Goal: Transaction & Acquisition: Purchase product/service

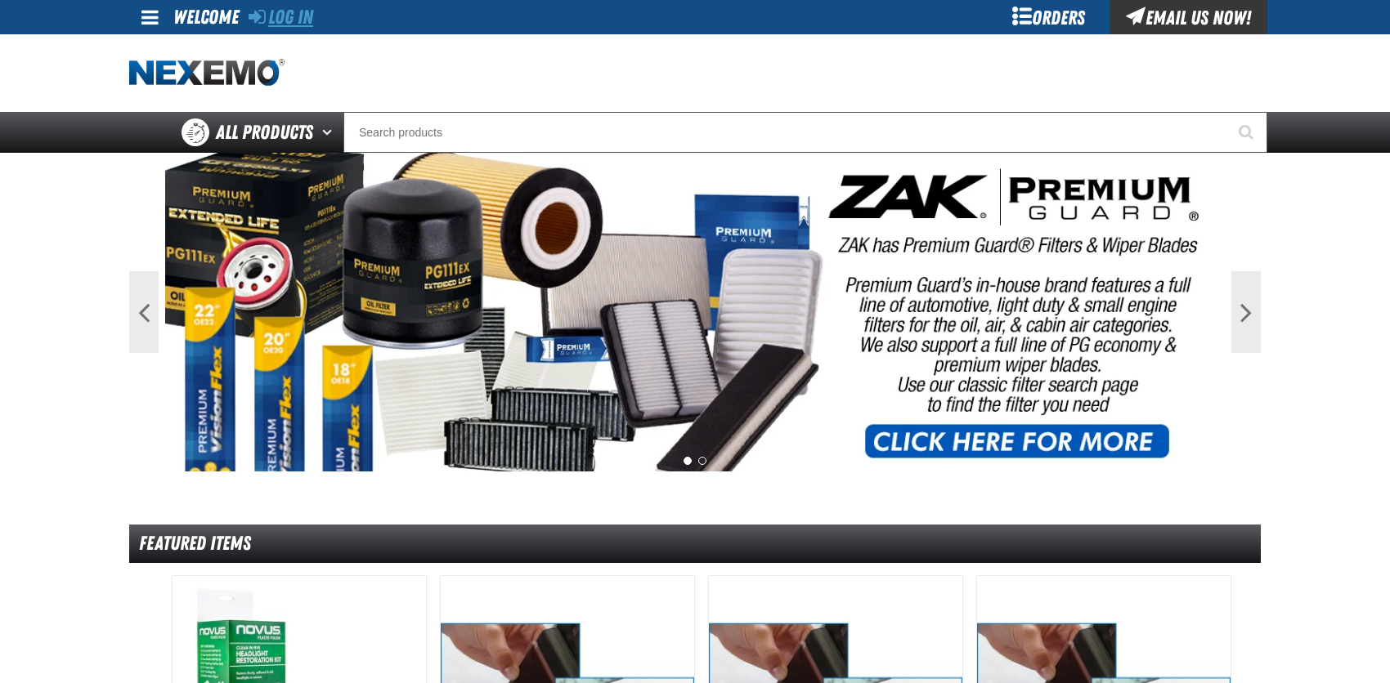
click at [283, 17] on link "Log In" at bounding box center [281, 17] width 65 height 23
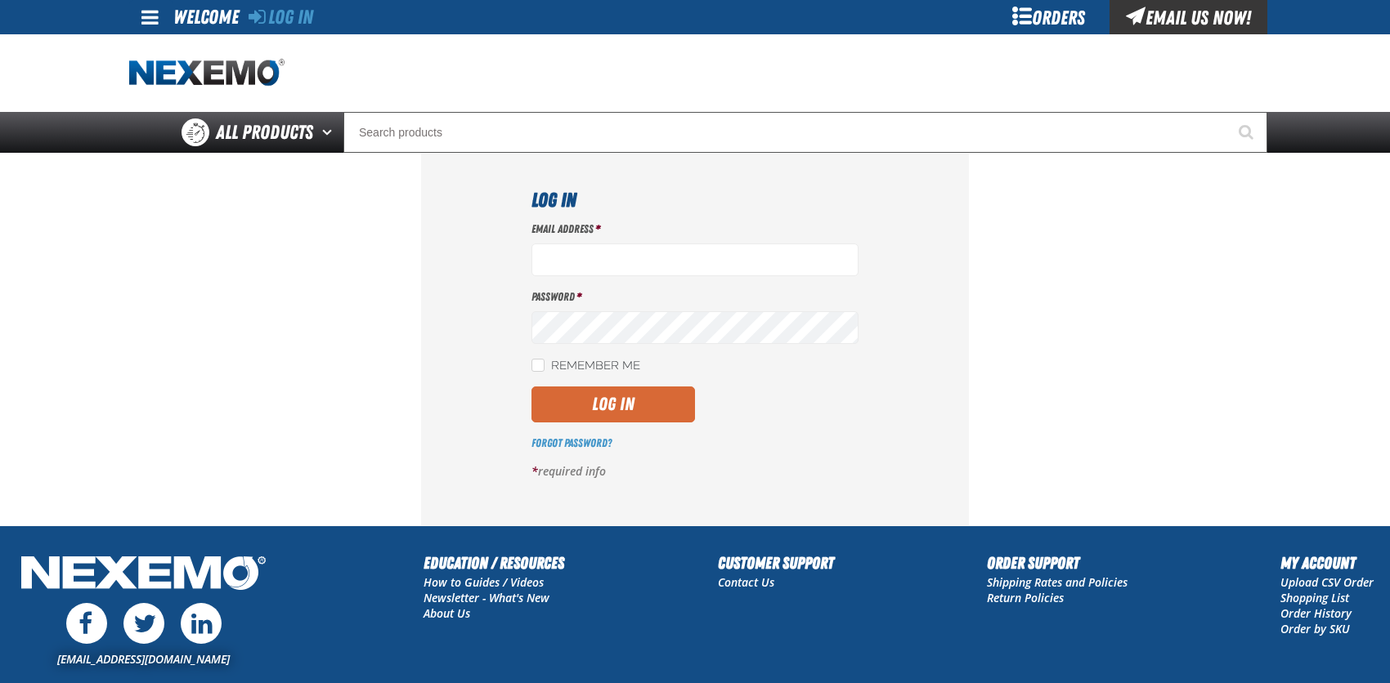
type input "bcybulski@joemyerscars.com"
click at [615, 417] on button "Log In" at bounding box center [612, 405] width 163 height 36
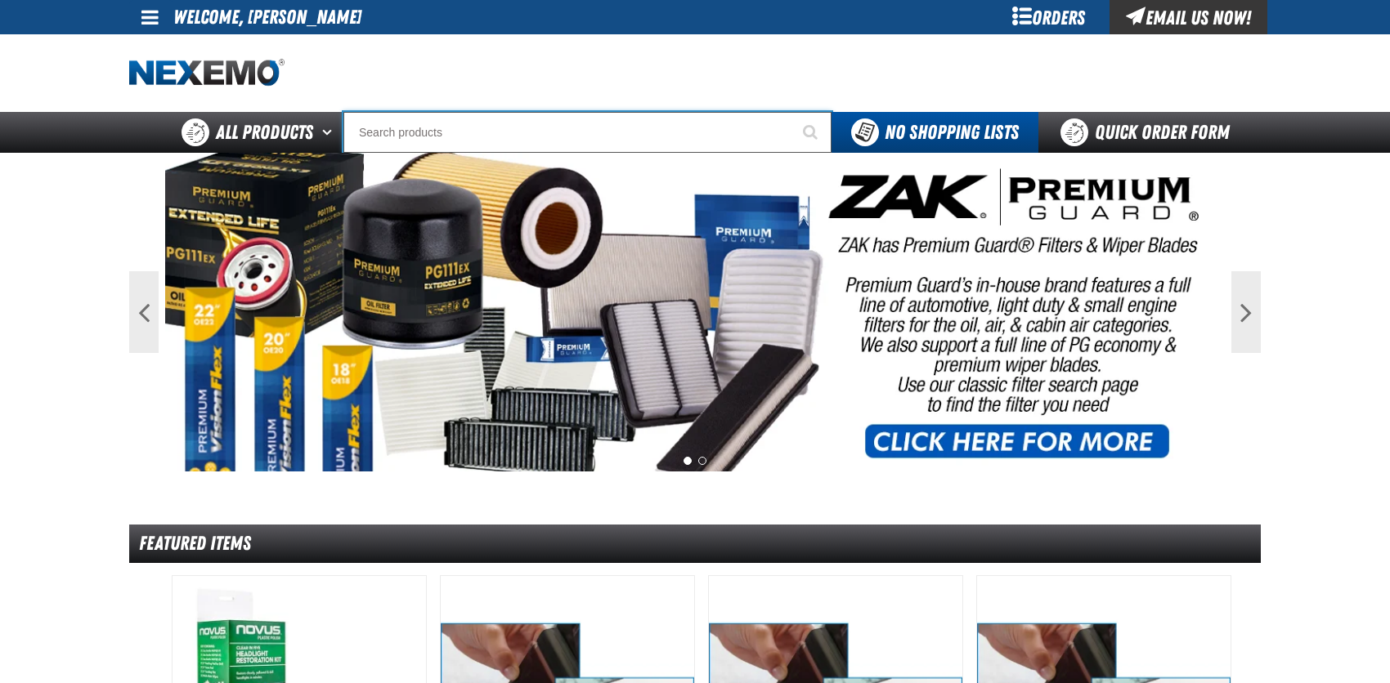
click at [457, 123] on input "Search" at bounding box center [587, 132] width 488 height 41
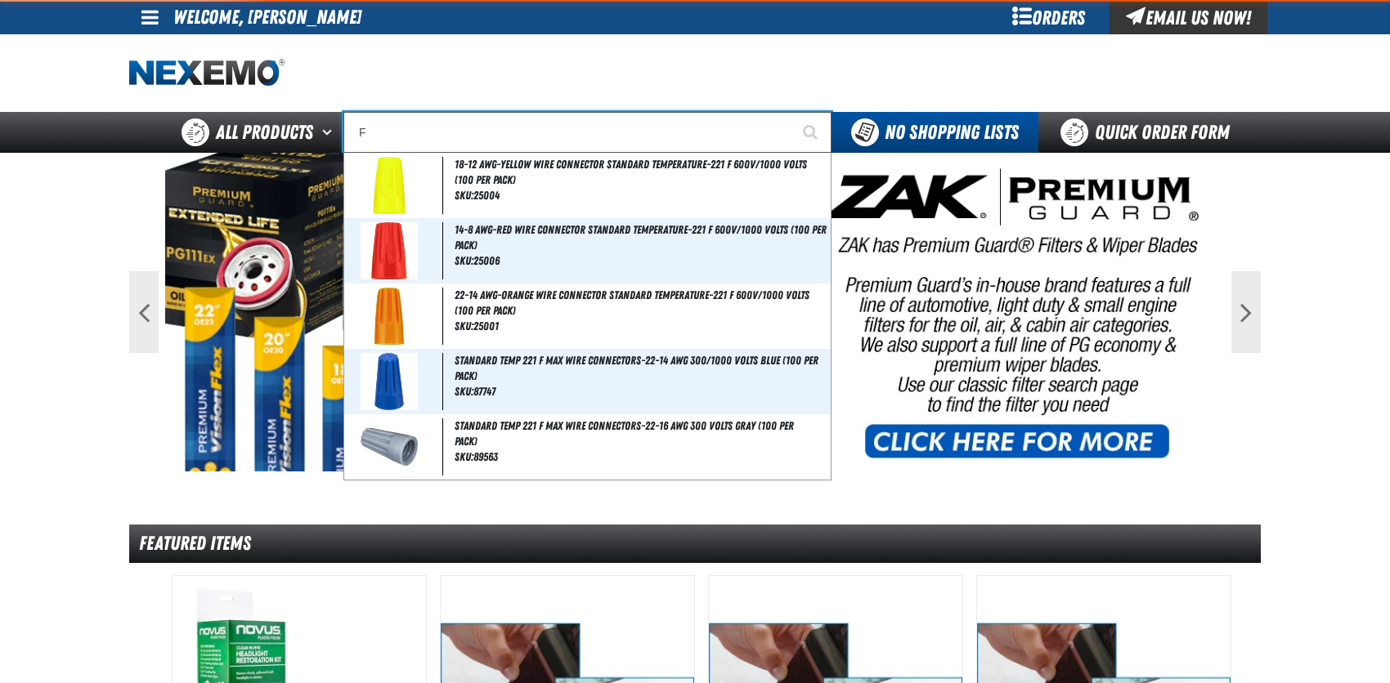
type input "FI"
type input "FIAT"
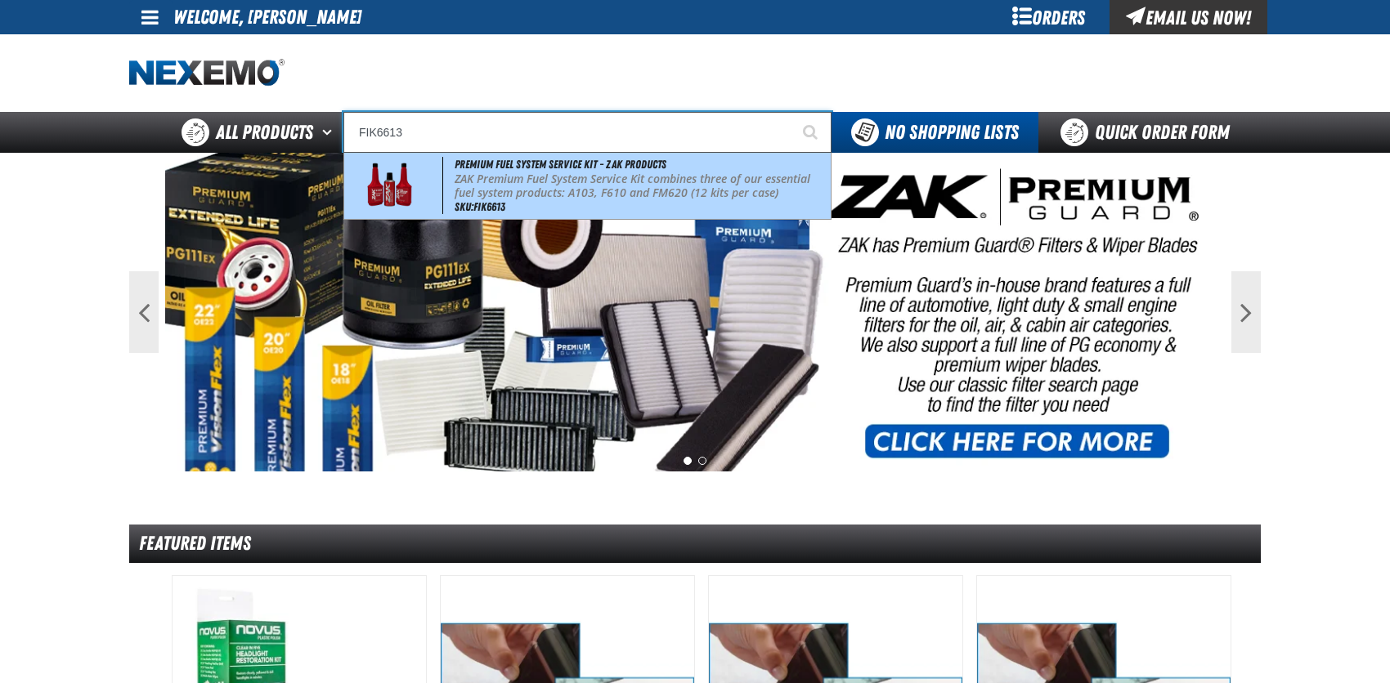
click at [403, 197] on img at bounding box center [389, 185] width 74 height 57
type input "Premium Fuel System Service Kit - ZAK Products"
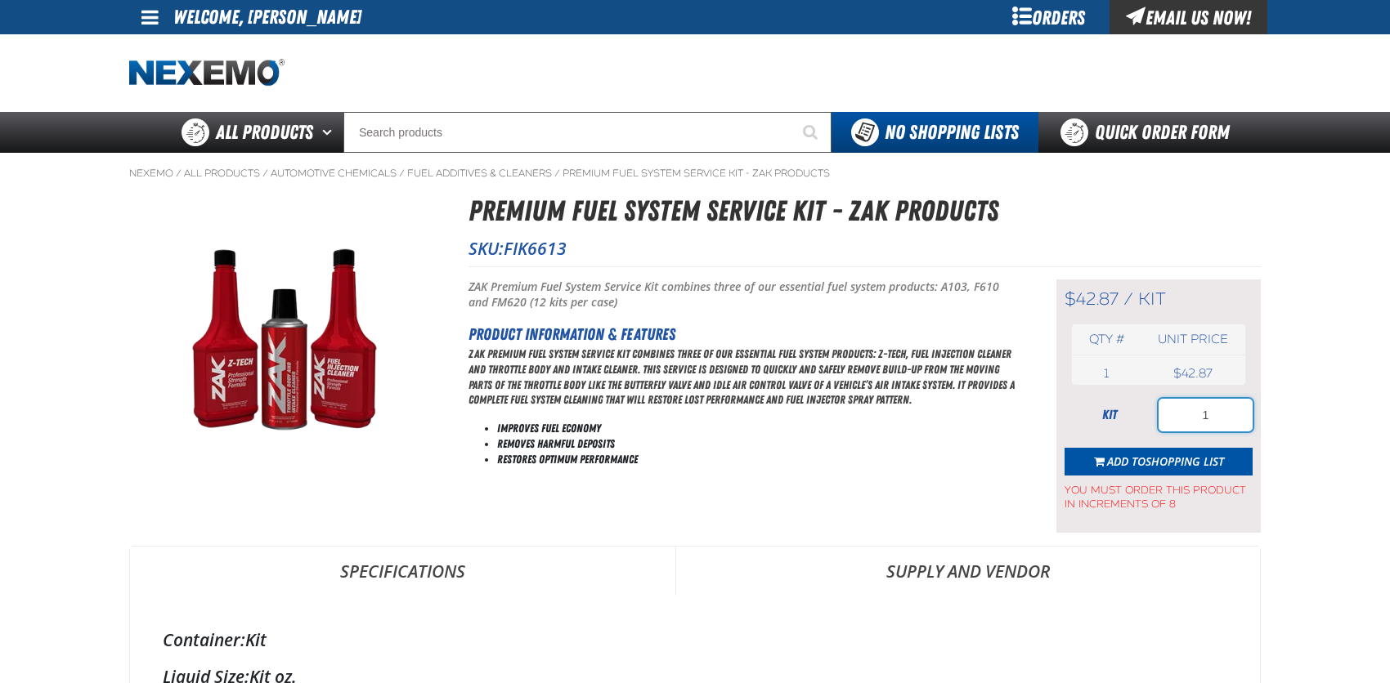
drag, startPoint x: 1219, startPoint y: 410, endPoint x: 1158, endPoint y: 412, distance: 60.5
click at [1158, 412] on input "1" at bounding box center [1205, 415] width 94 height 33
type input "8"
click at [1132, 463] on span "Add to Shopping List" at bounding box center [1165, 462] width 117 height 16
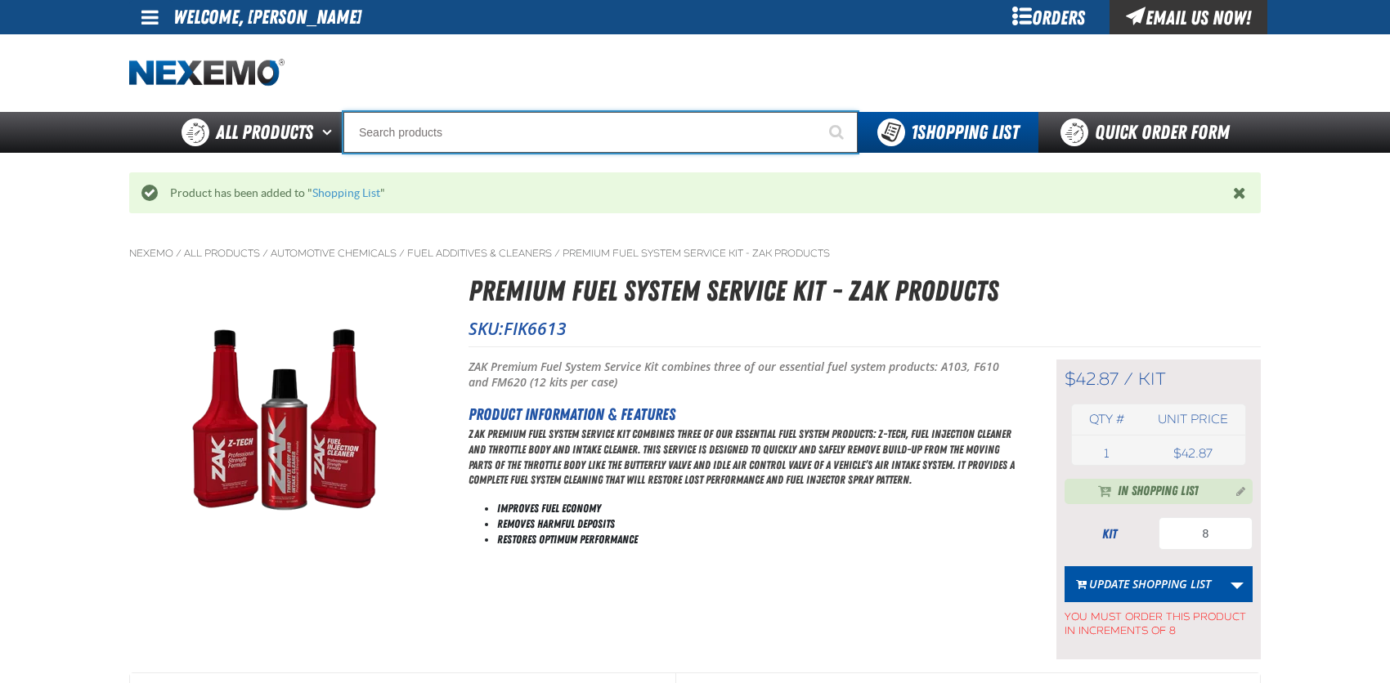
click at [386, 133] on input "Search" at bounding box center [600, 132] width 514 height 41
drag, startPoint x: 375, startPoint y: 126, endPoint x: 387, endPoint y: 133, distance: 13.6
click at [387, 132] on input "Search" at bounding box center [600, 132] width 514 height 41
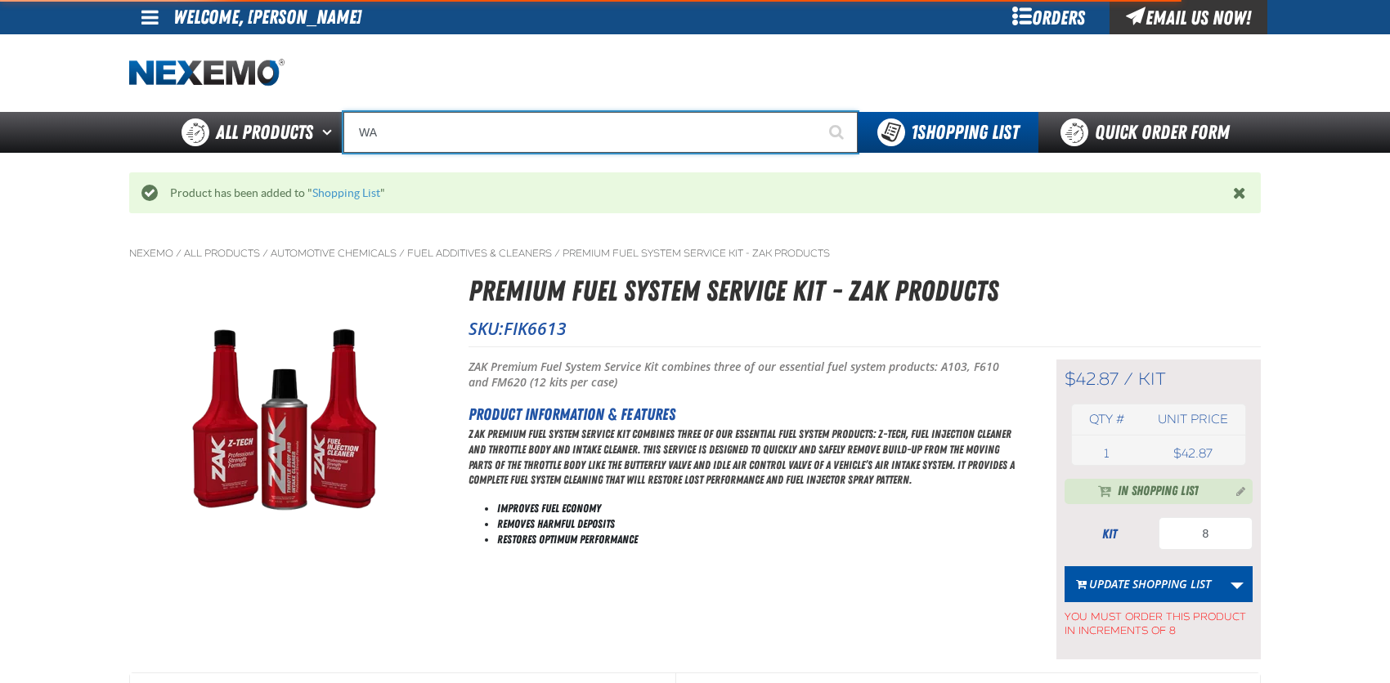
type input "WAS"
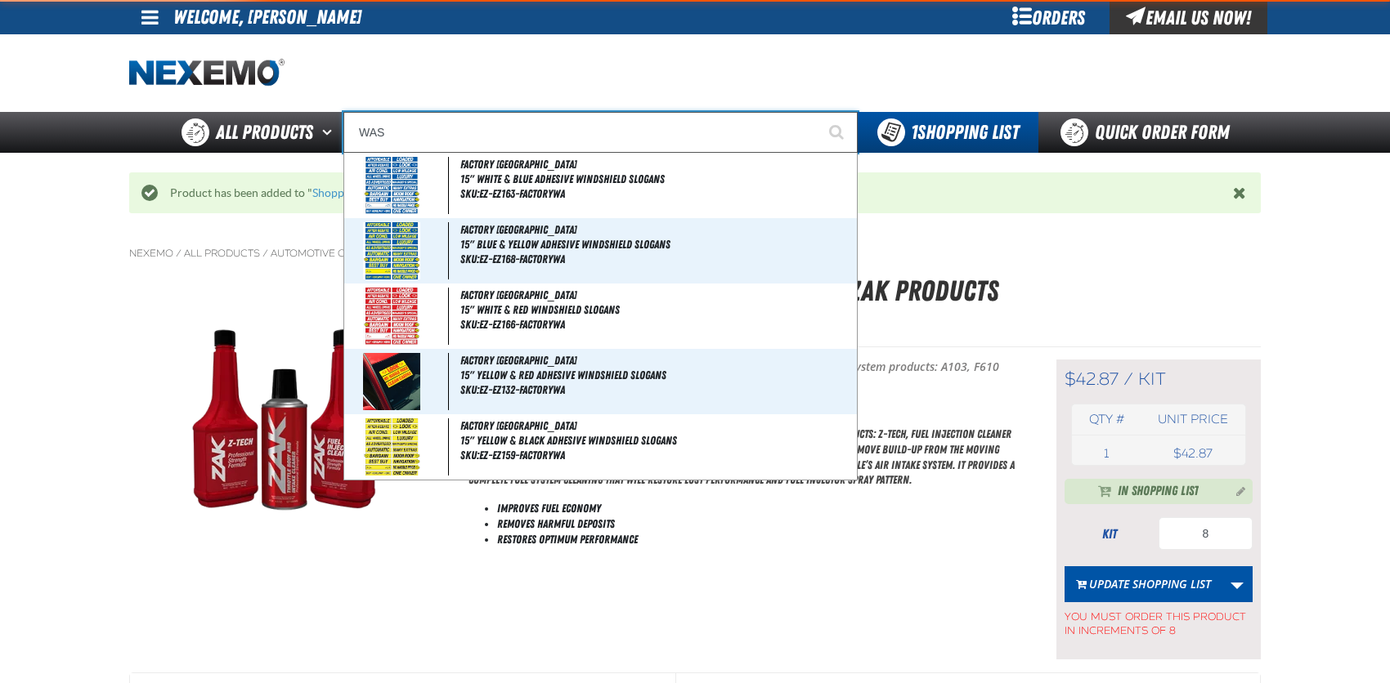
type input "WAS NOW"
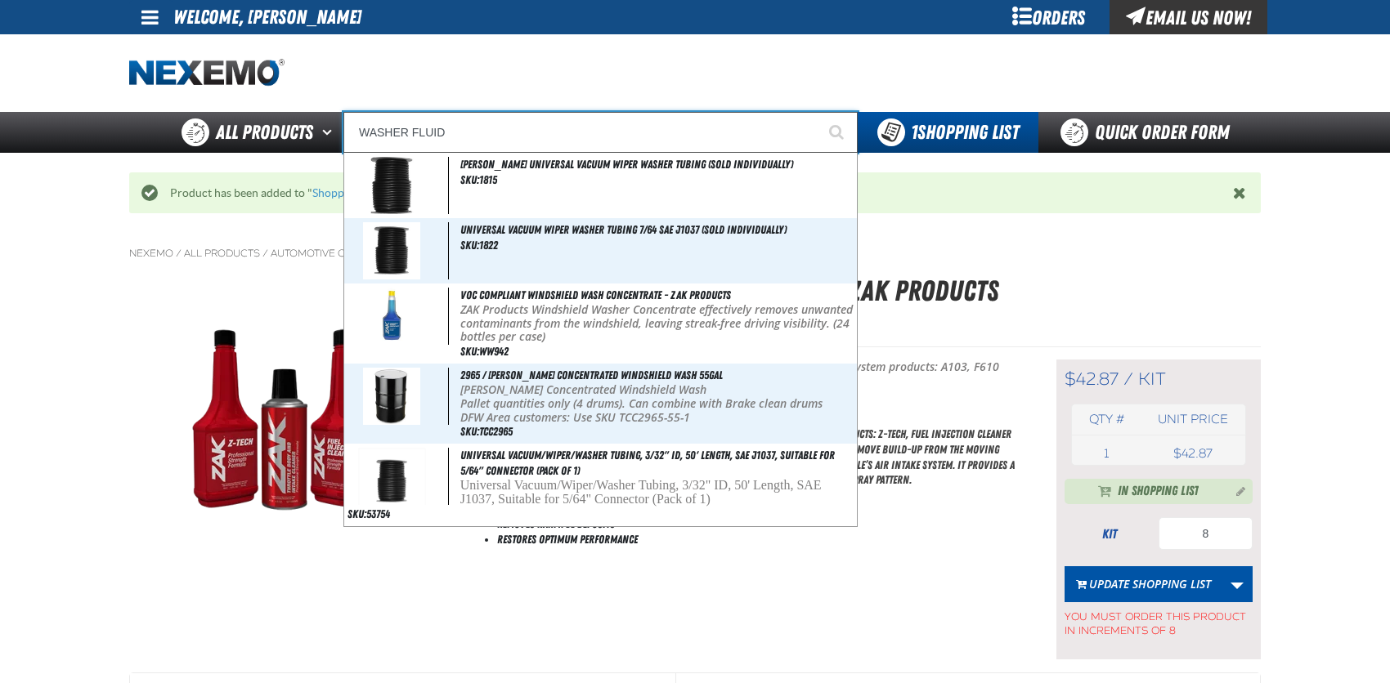
type input "WASHER FLUID"
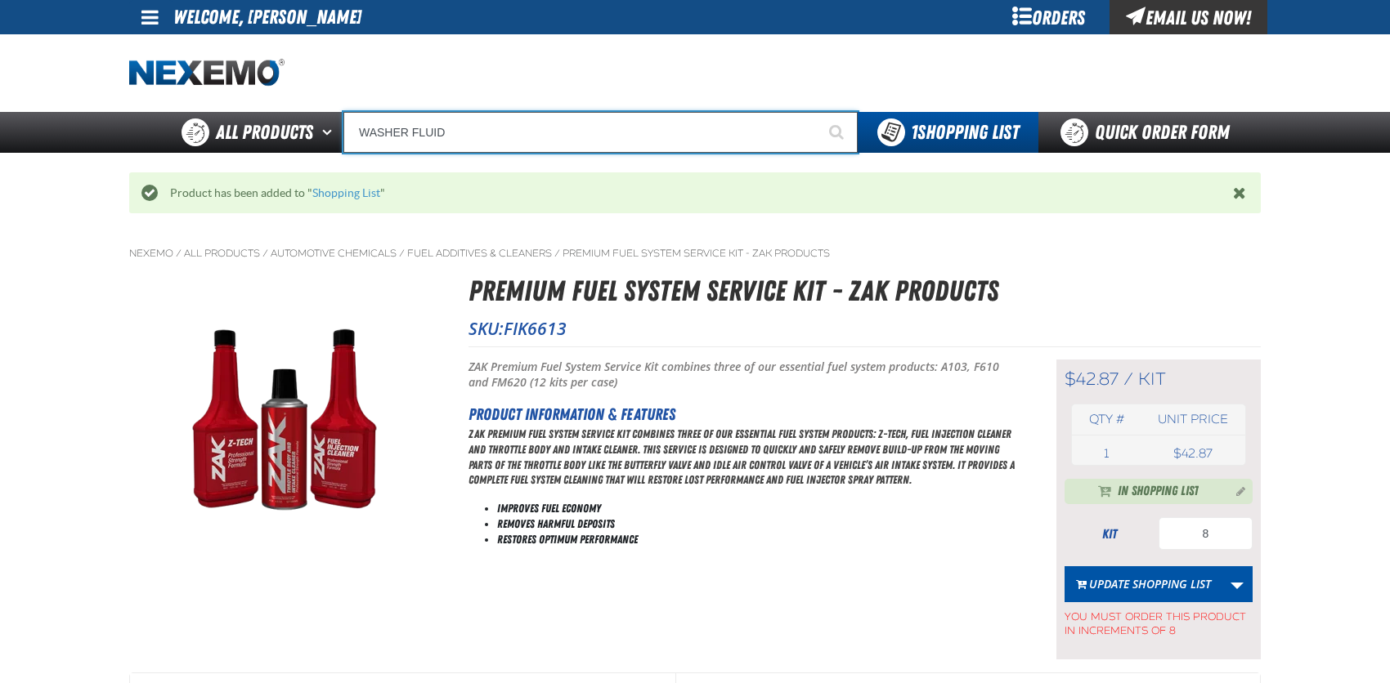
click at [442, 132] on input "WASHER FLUID" at bounding box center [600, 132] width 514 height 41
click at [490, 132] on input "WASHER FLUID" at bounding box center [600, 132] width 514 height 41
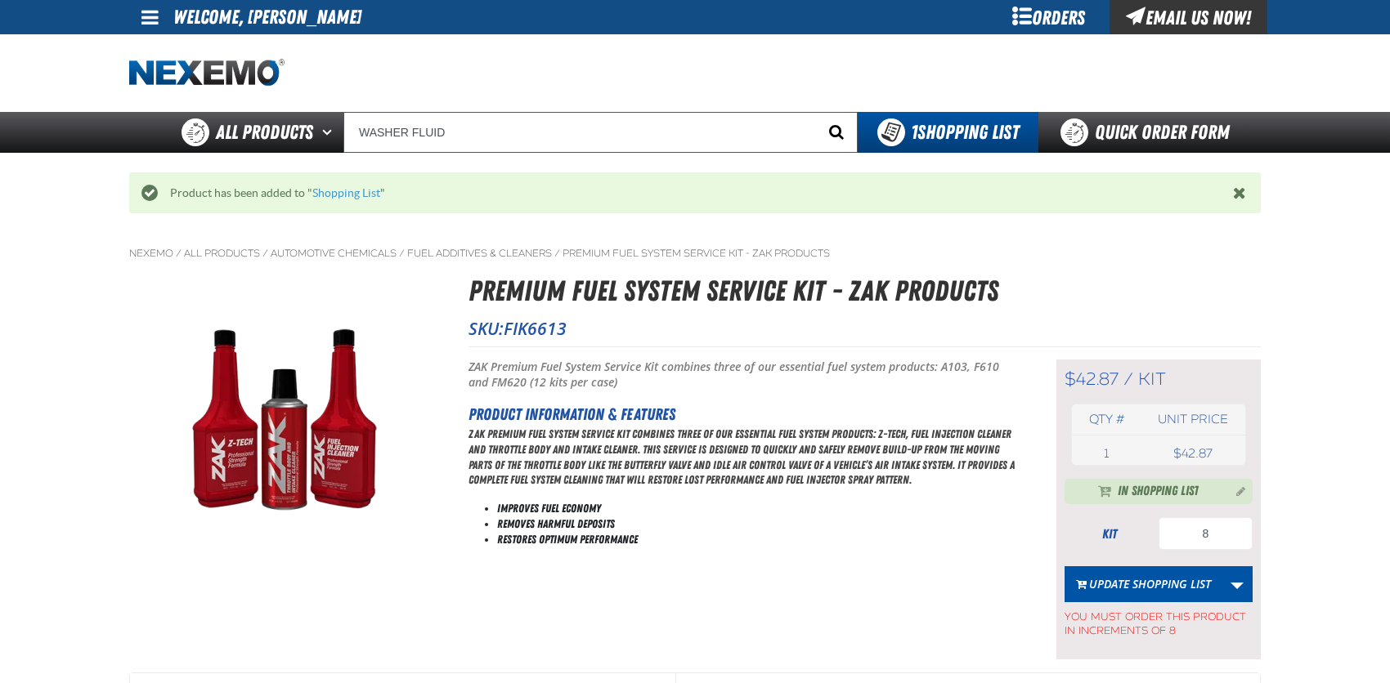
click at [830, 135] on span "Start Searching" at bounding box center [836, 132] width 15 height 16
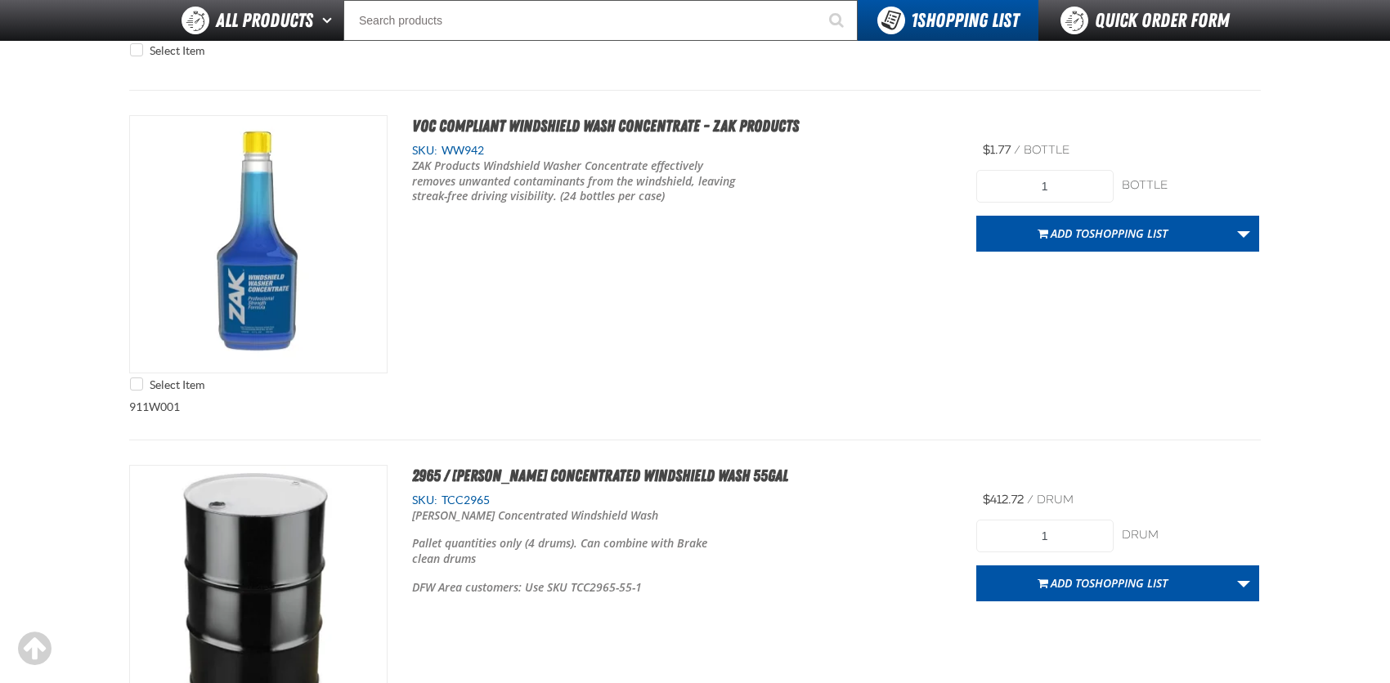
scroll to position [817, 0]
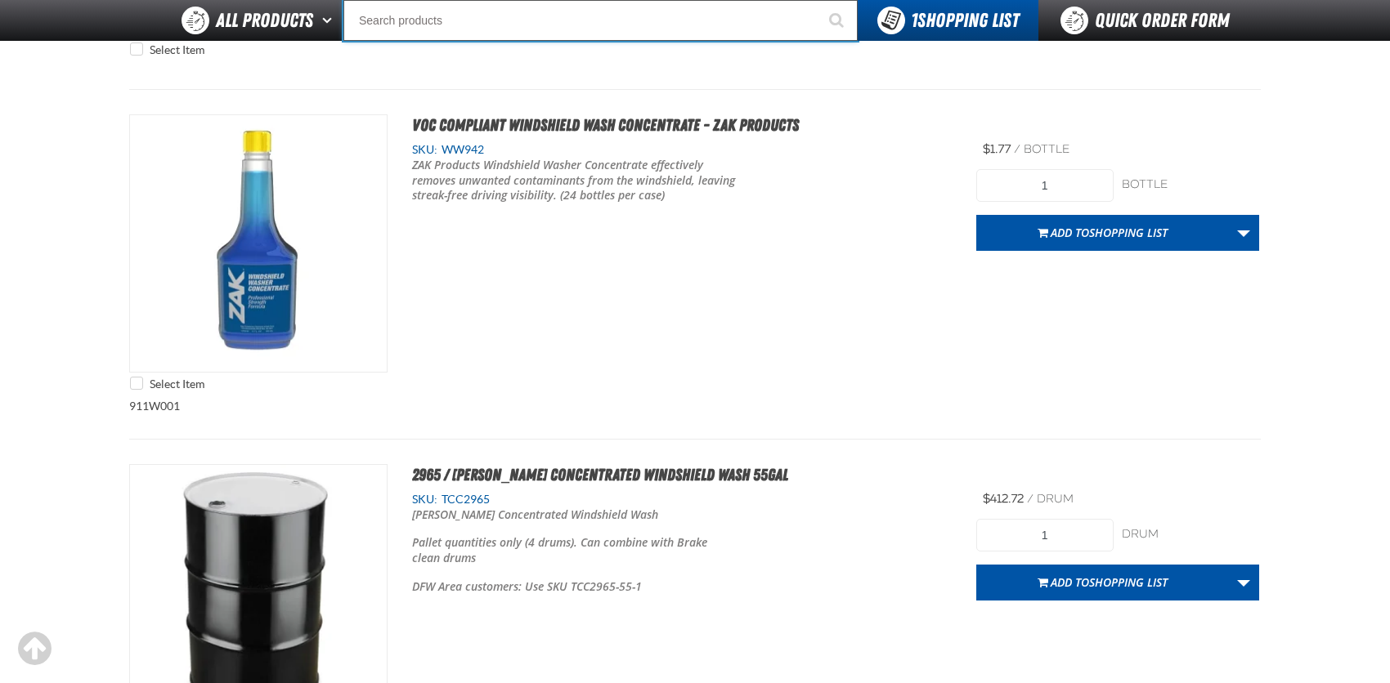
click at [416, 17] on input "Search" at bounding box center [600, 20] width 514 height 41
click at [493, 22] on input "Search" at bounding box center [600, 20] width 514 height 41
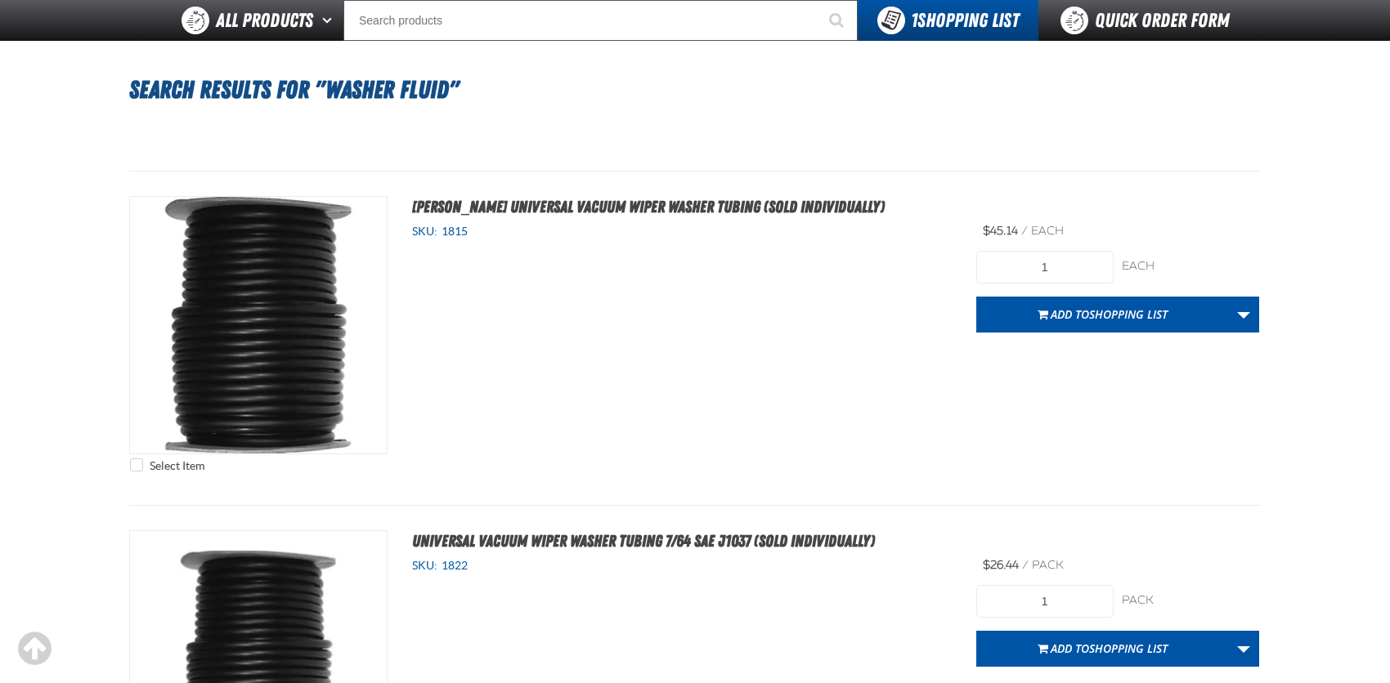
scroll to position [0, 0]
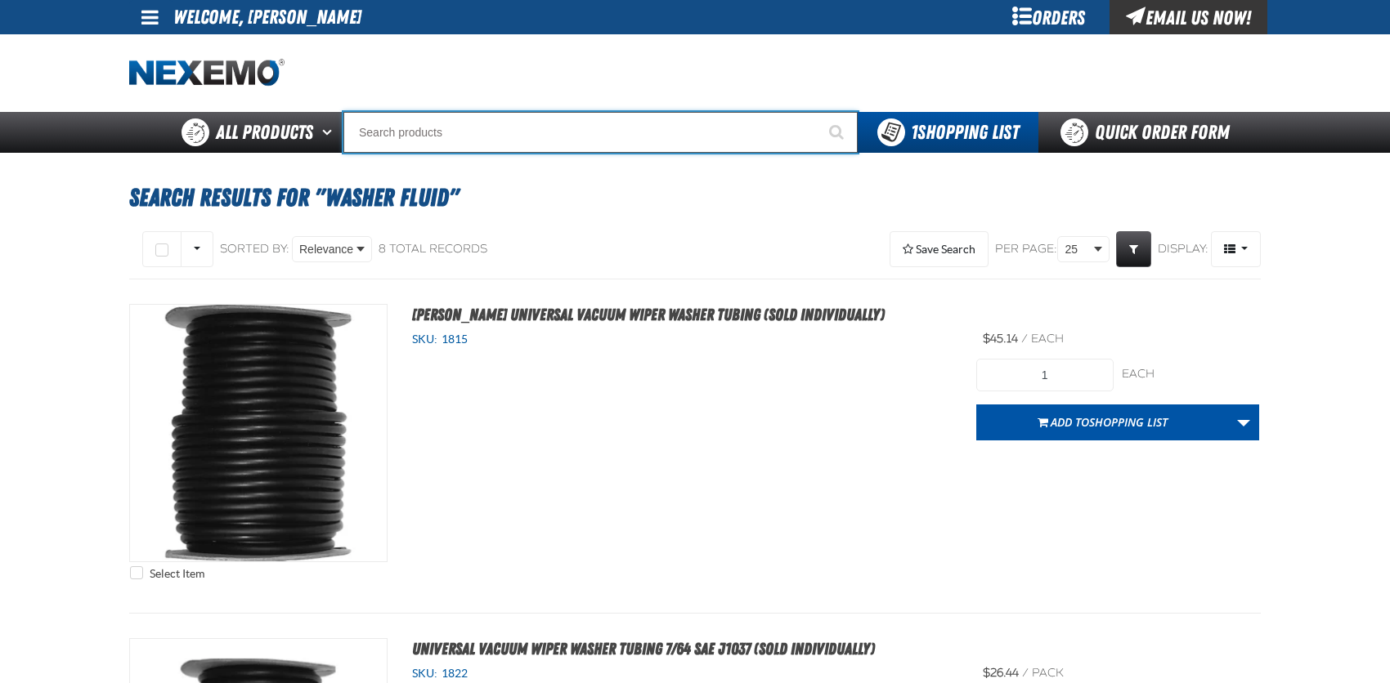
click at [406, 137] on input "Search" at bounding box center [600, 132] width 514 height 41
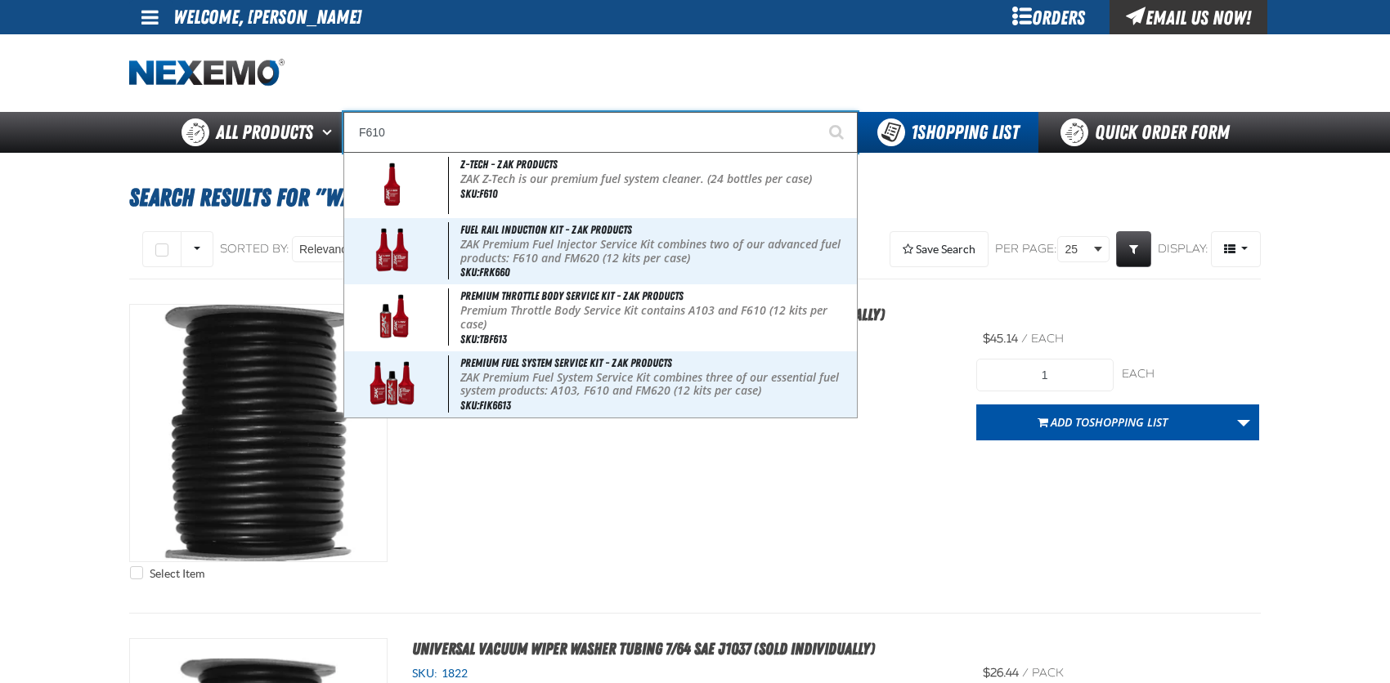
drag, startPoint x: 392, startPoint y: 132, endPoint x: 354, endPoint y: 123, distance: 39.7
click at [354, 123] on input "F610" at bounding box center [600, 132] width 514 height 41
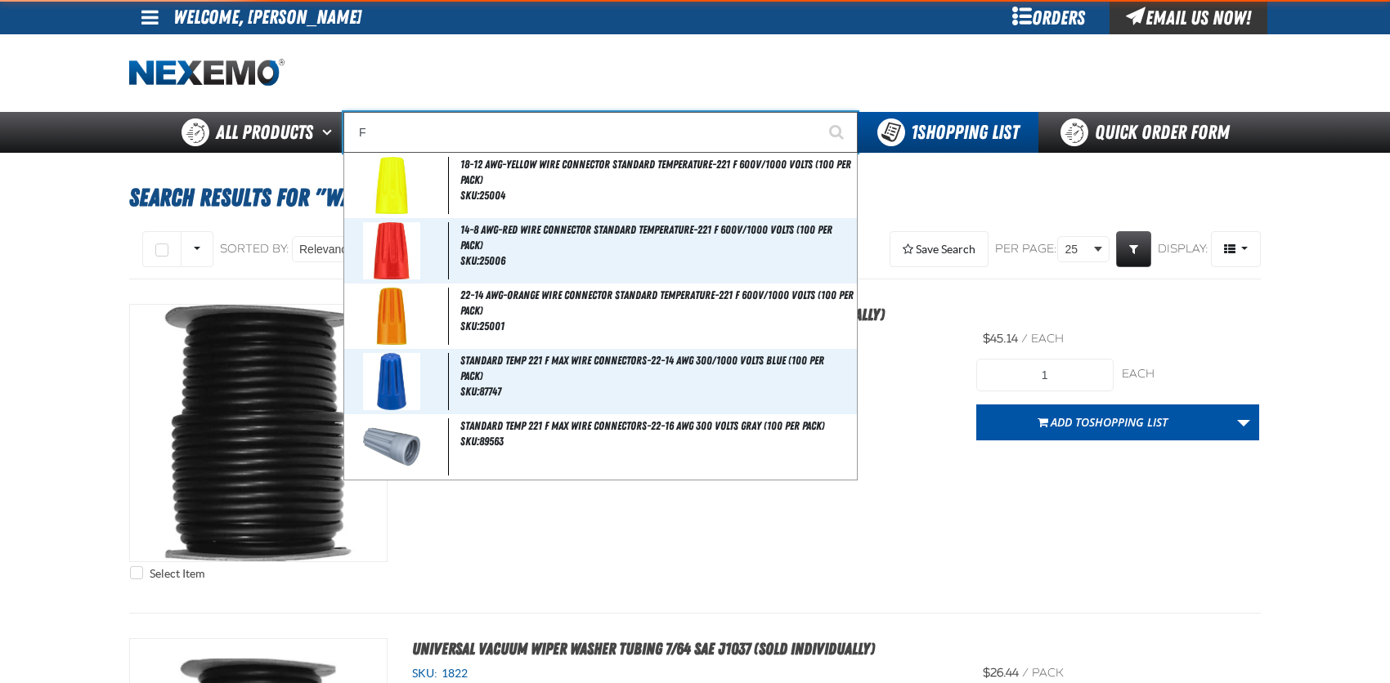
type input "FU"
type input "FUEL EFFIC"
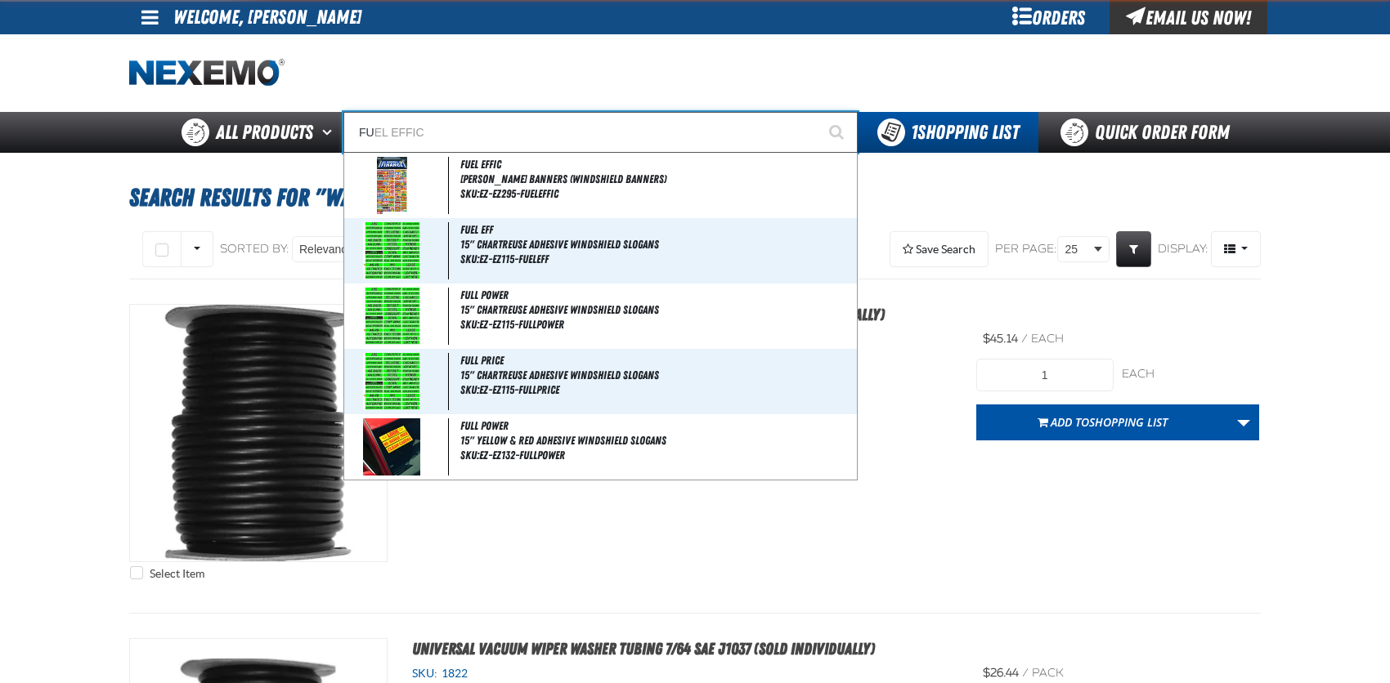
type input "FUE"
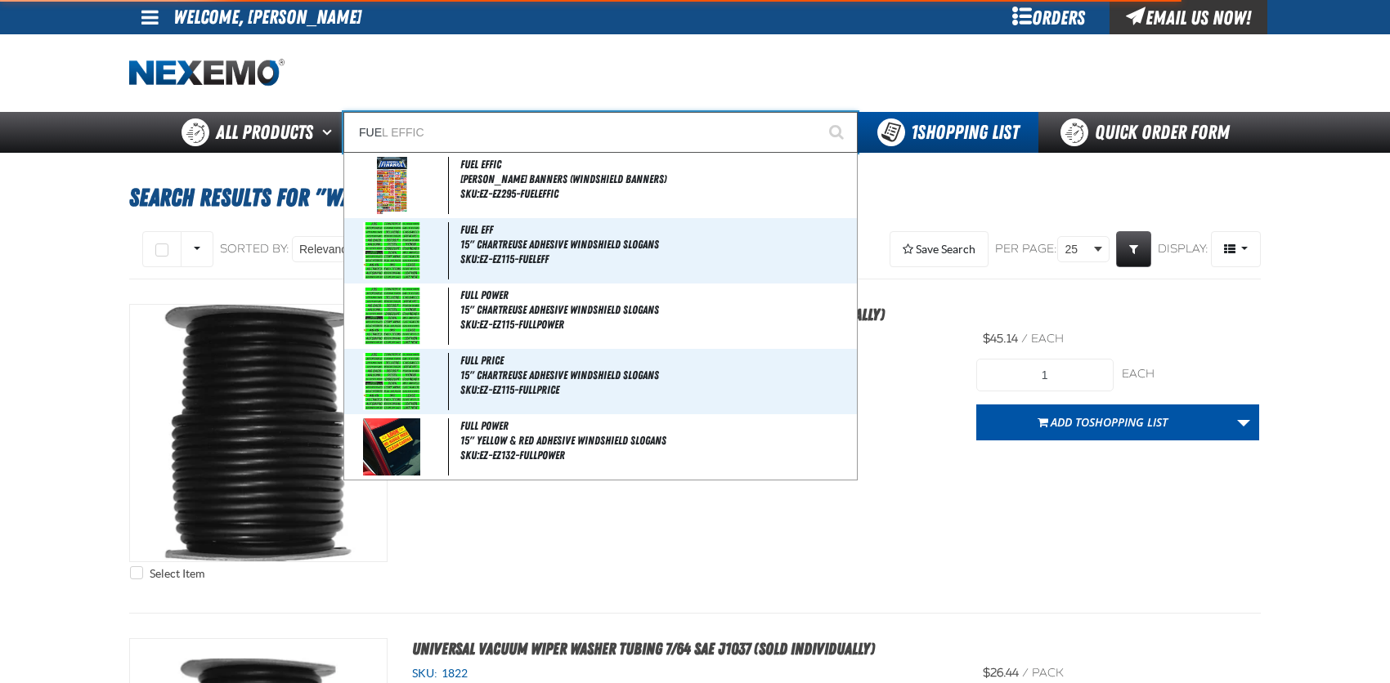
type input "FUEL EFF"
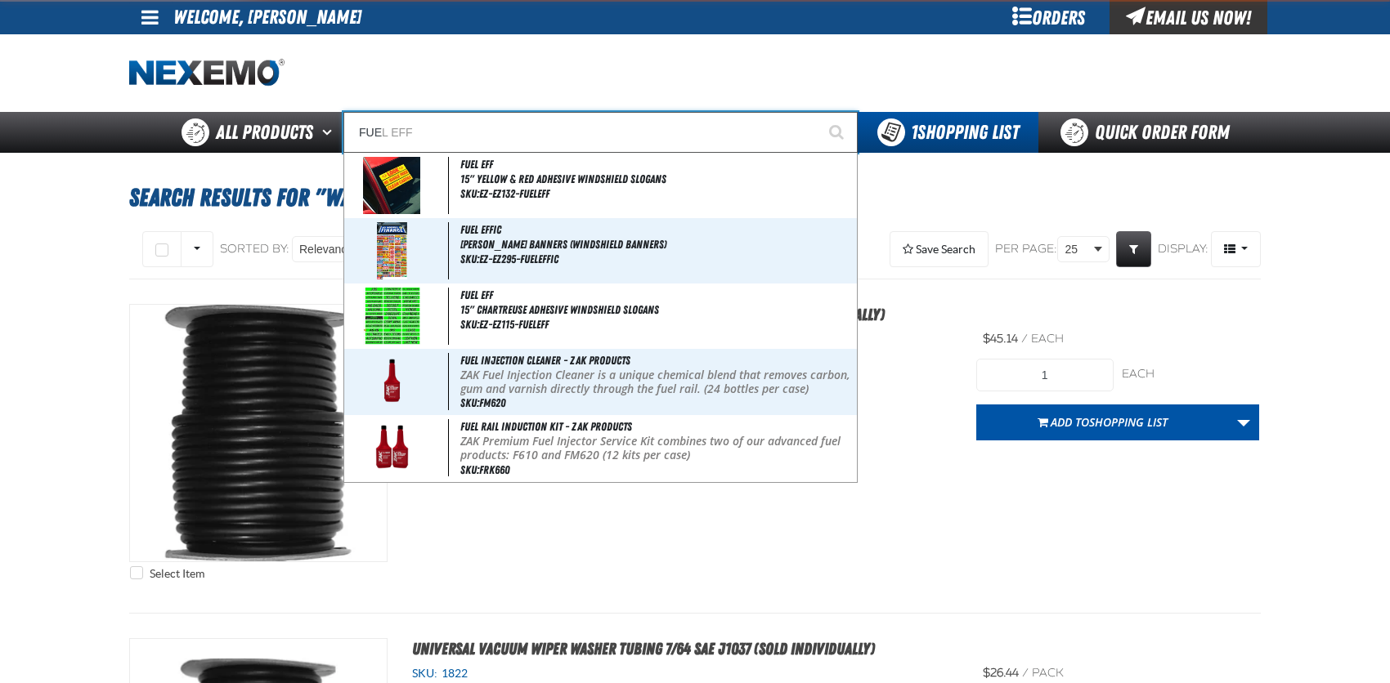
type input "FUEL"
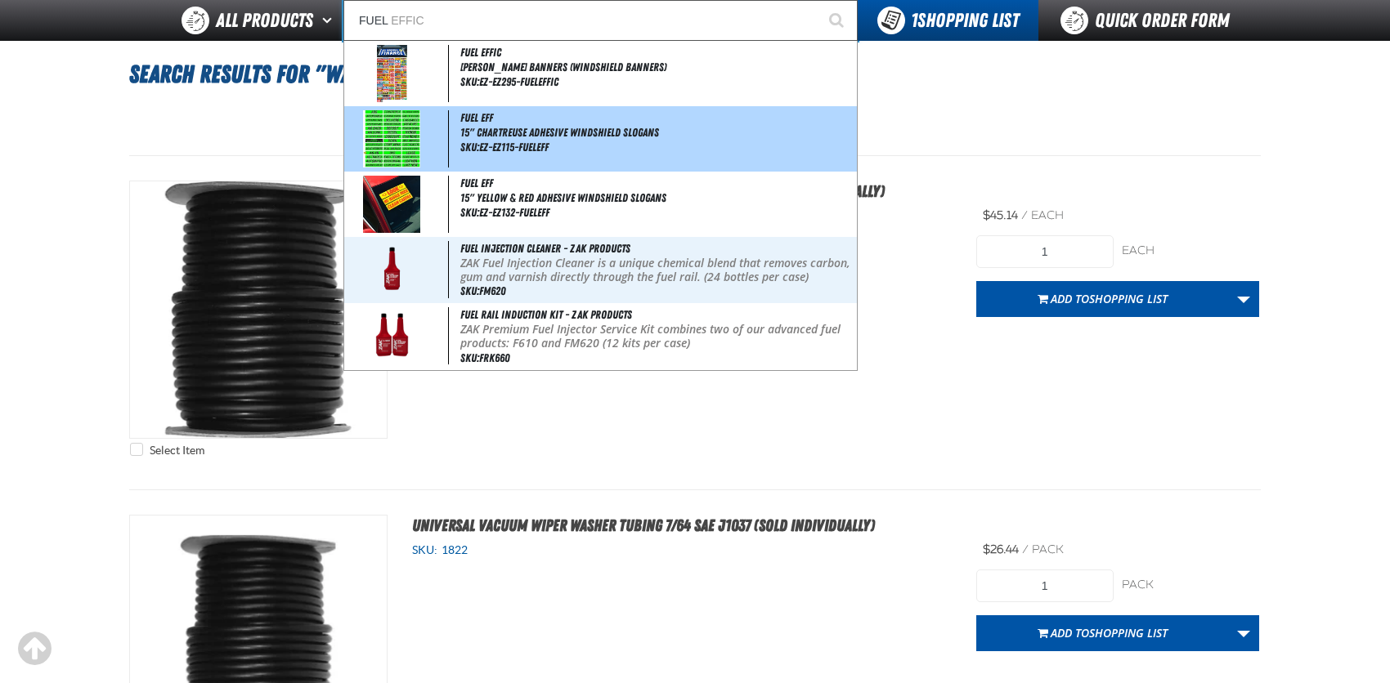
type input "FUEL EFFIC"
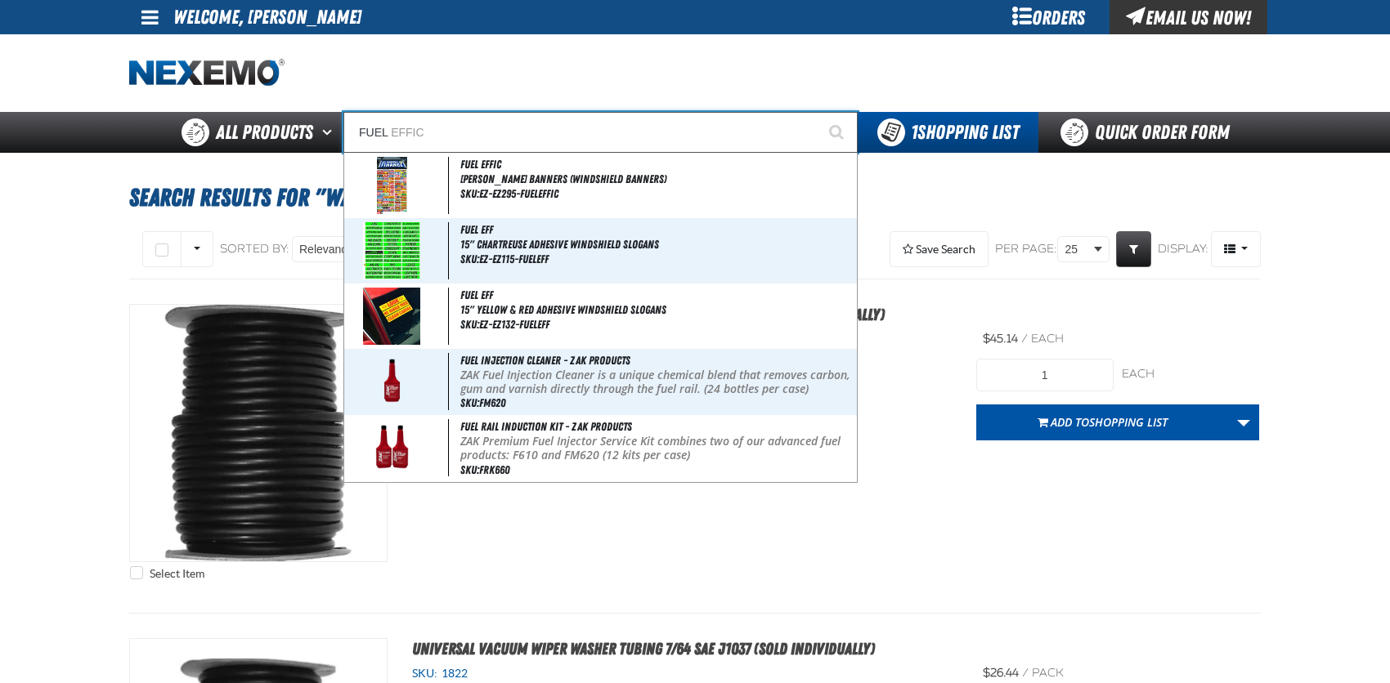
click at [408, 126] on input "FUEL" at bounding box center [600, 132] width 514 height 41
drag, startPoint x: 437, startPoint y: 135, endPoint x: 306, endPoint y: 109, distance: 133.4
click at [306, 109] on div "Staging Site 5.1 Upgrade Site My Account My Account Support Ticket Support Tick…" at bounding box center [695, 76] width 1390 height 153
type input "F"
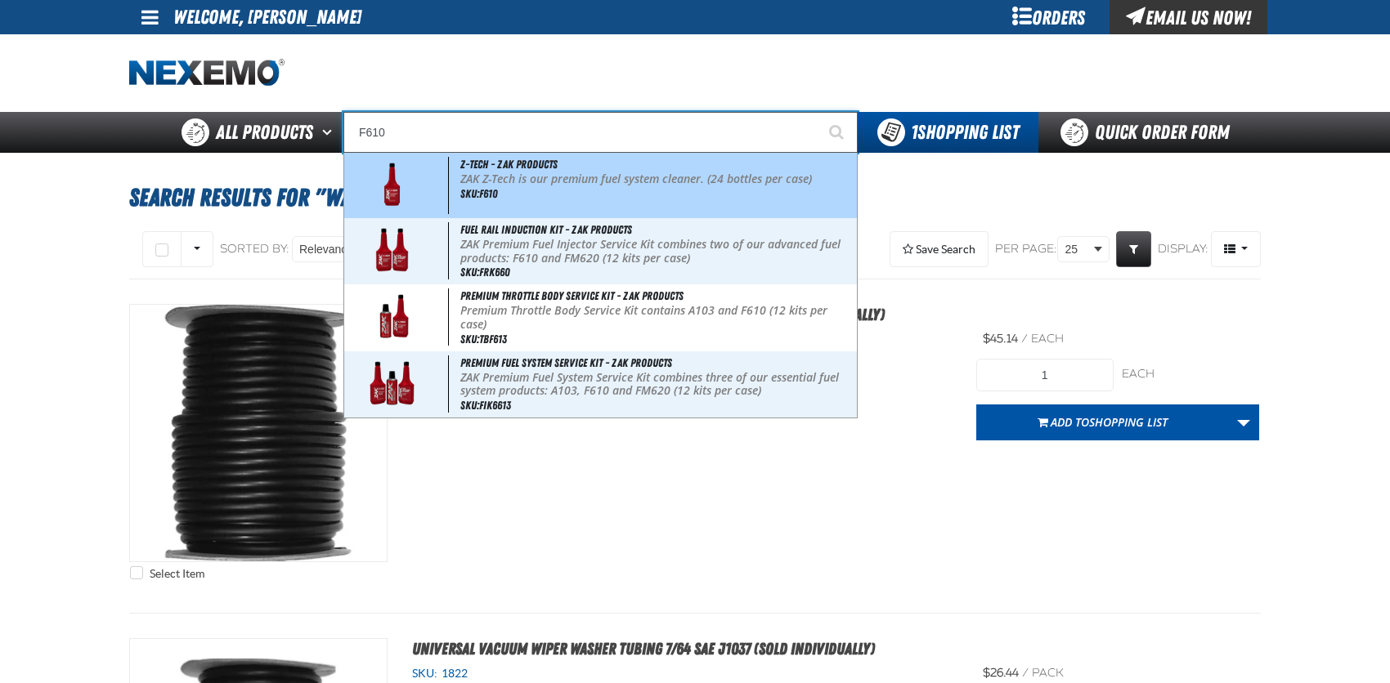
click at [398, 177] on img at bounding box center [392, 185] width 74 height 57
type input "Z-Tech - ZAK Products"
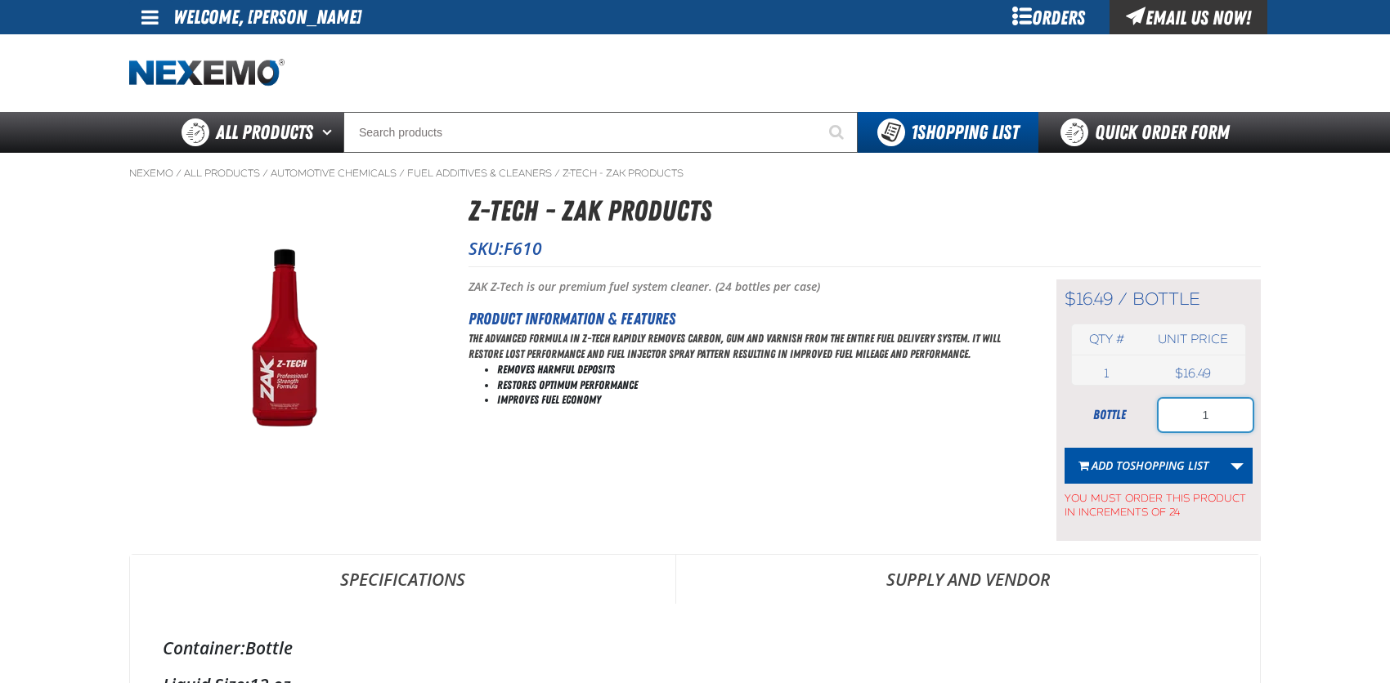
click at [1204, 410] on input "1" at bounding box center [1205, 415] width 94 height 33
type input "24"
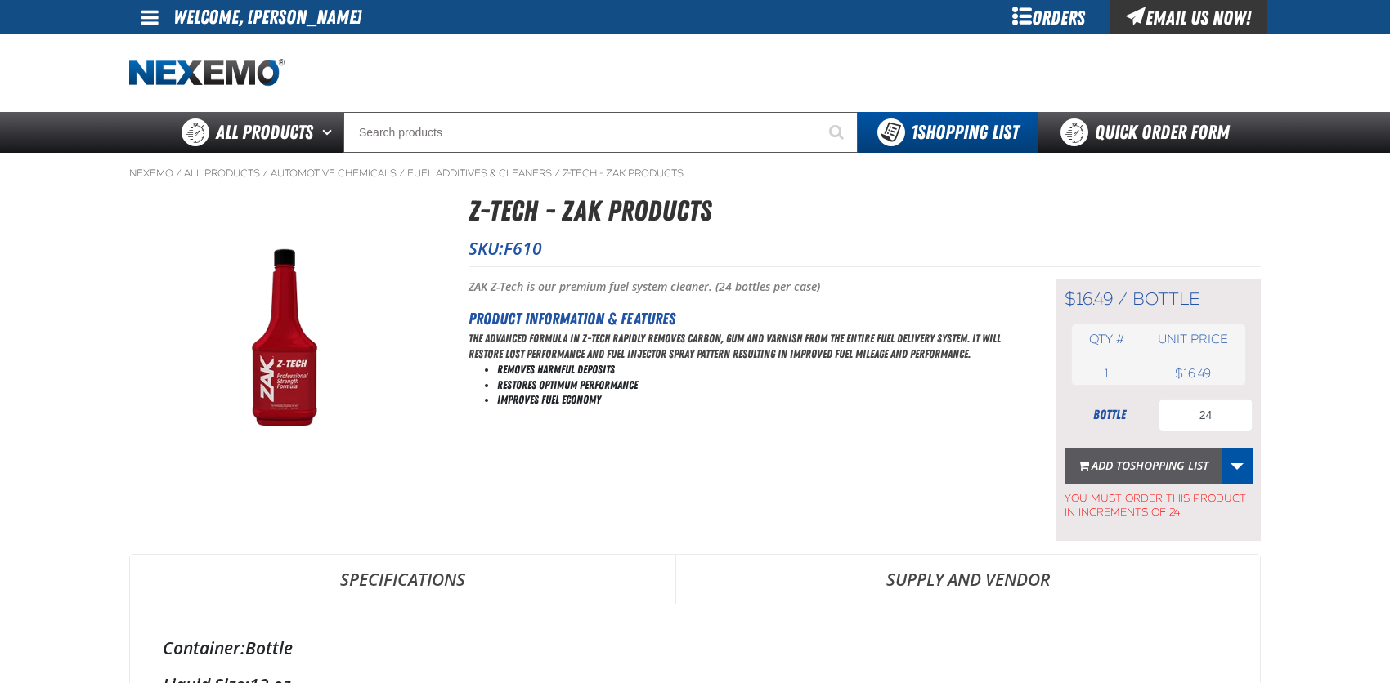
click at [1185, 459] on span "Shopping List" at bounding box center [1169, 466] width 78 height 16
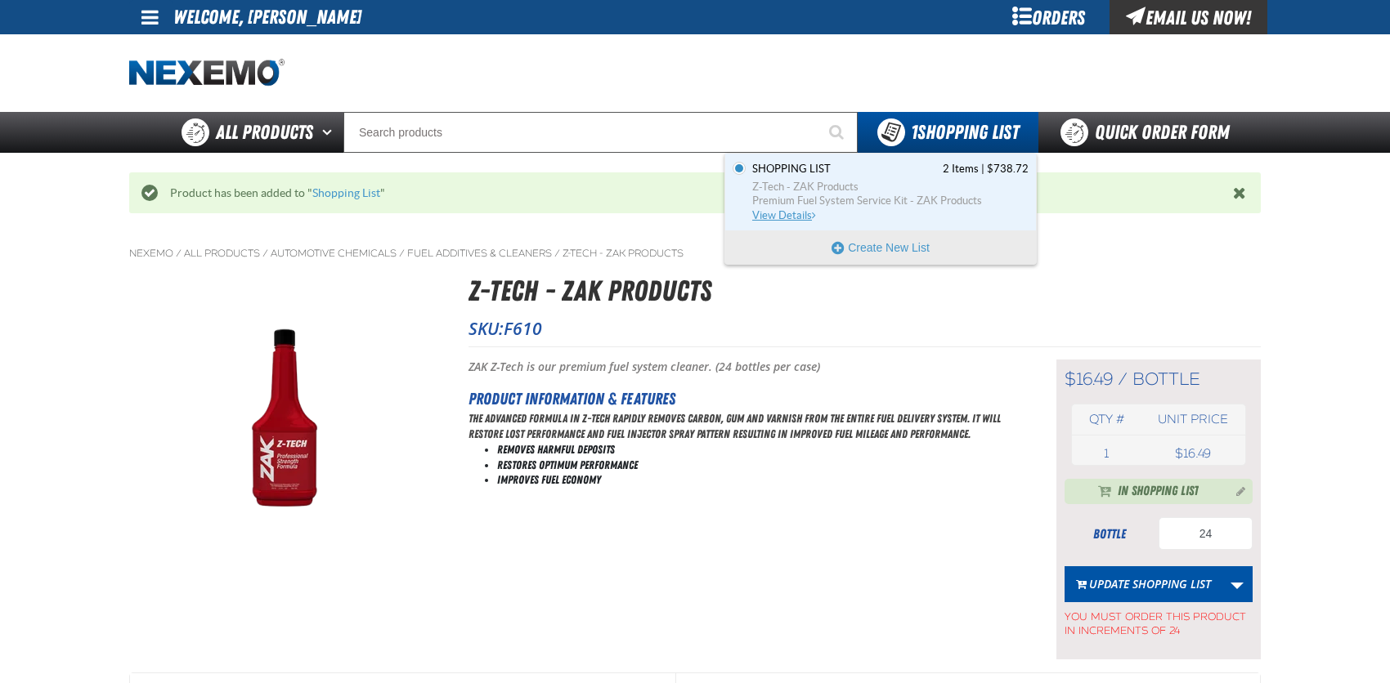
click at [794, 211] on span "View Details" at bounding box center [785, 215] width 66 height 12
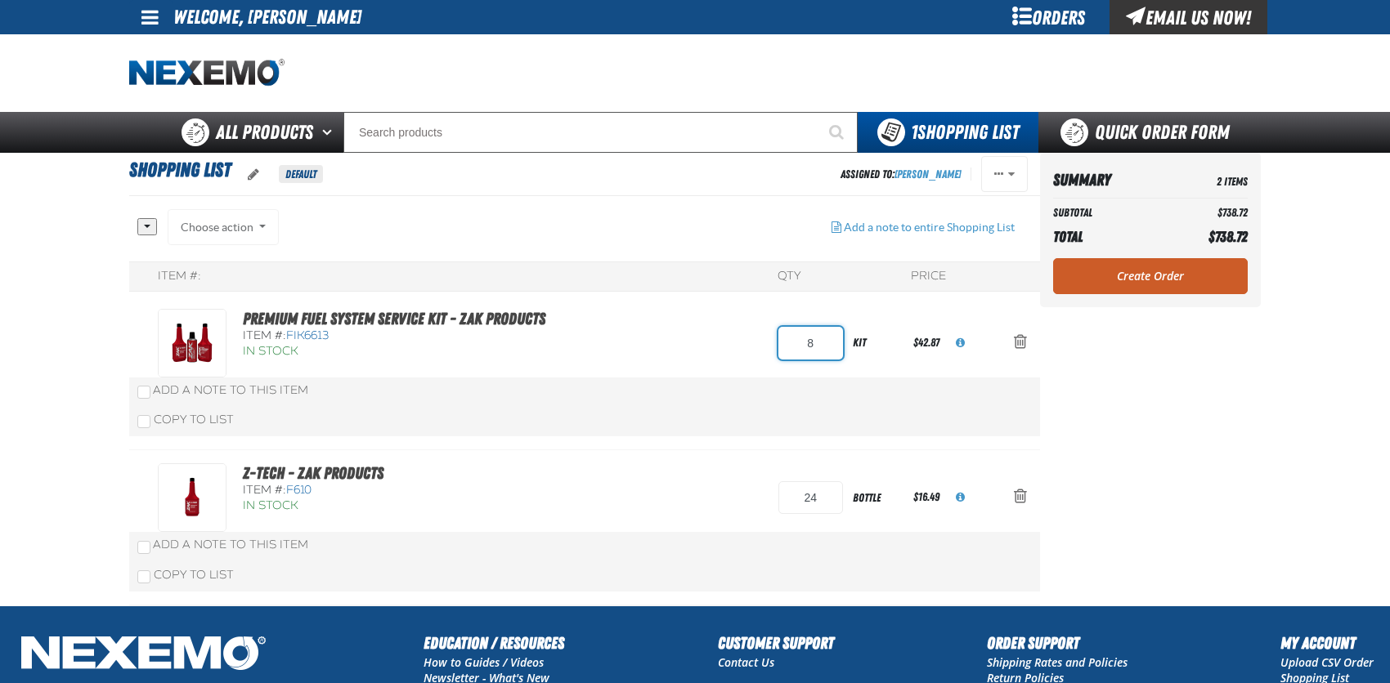
drag, startPoint x: 820, startPoint y: 340, endPoint x: 794, endPoint y: 340, distance: 26.2
click at [794, 340] on input "8" at bounding box center [810, 343] width 65 height 33
type input "16"
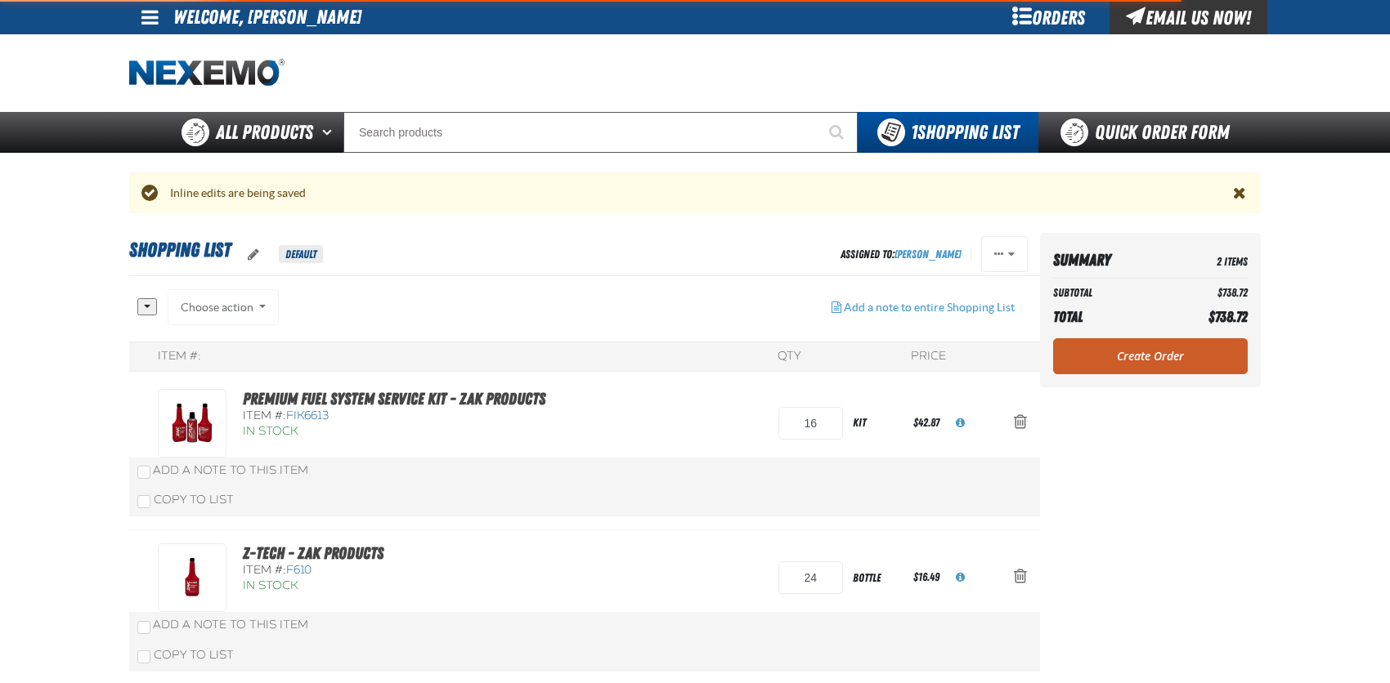
click at [860, 399] on div "Premium Fuel System Service Kit - ZAK Products Item #: FIK6613 In Stock 16" at bounding box center [584, 453] width 911 height 155
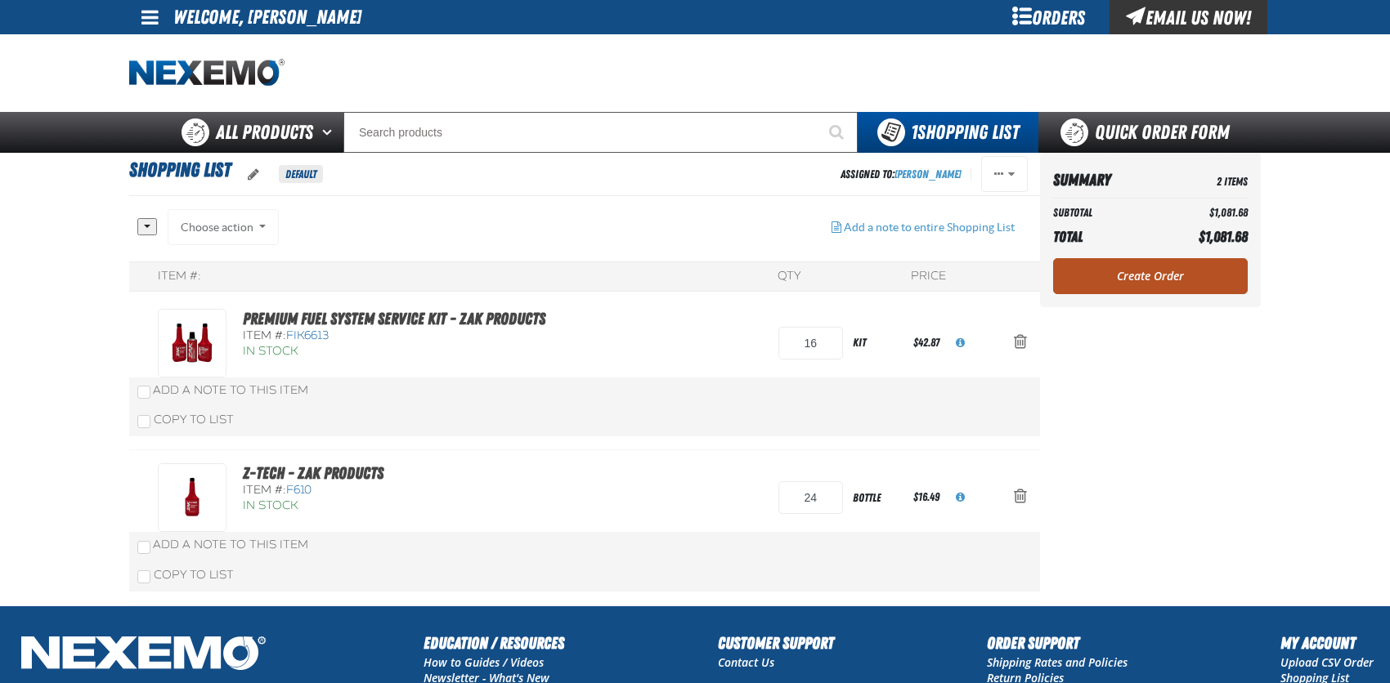
click at [1178, 352] on aside "Summary 2 Items Subtotal $1,081.68 Total $1,081.68 Loading... Create Order" at bounding box center [1150, 379] width 221 height 453
click at [1130, 279] on link "Create Order" at bounding box center [1150, 276] width 195 height 36
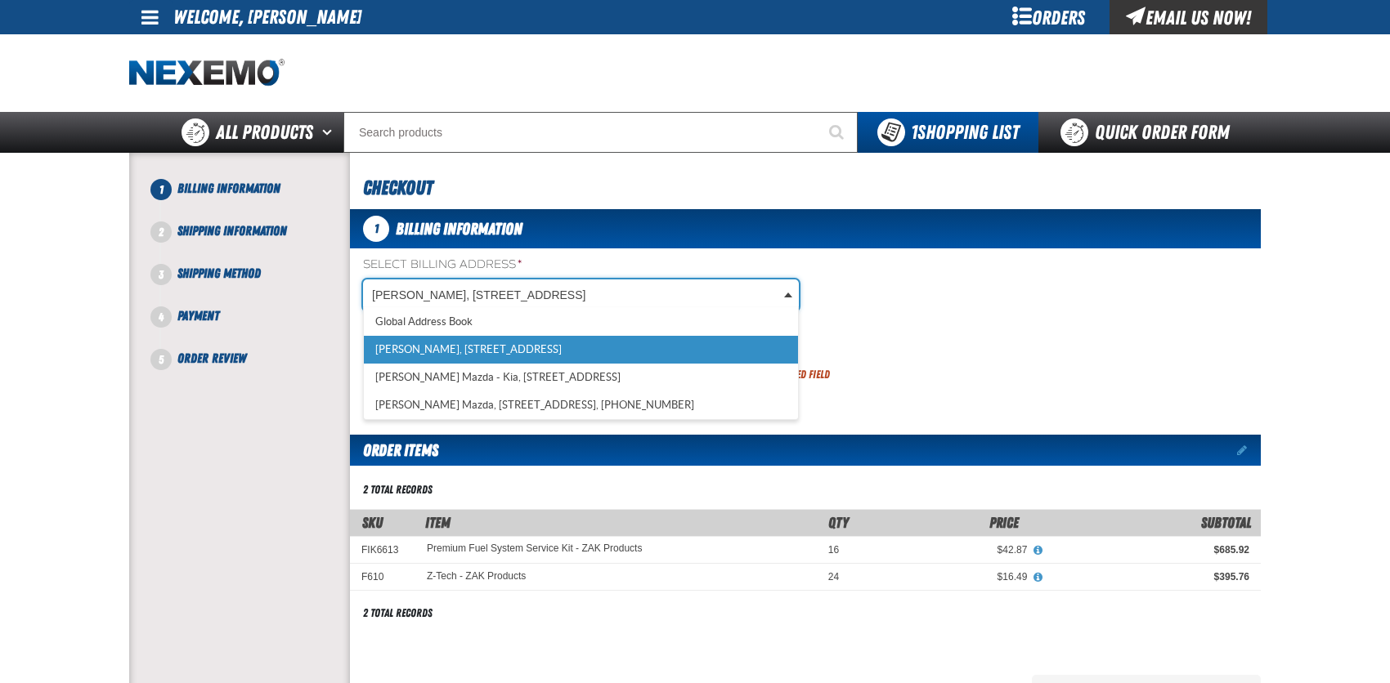
click at [576, 298] on body "Skip to Main Content Staging Site 5.1 Upgrade Site My Account My Account Suppor…" at bounding box center [695, 552] width 1390 height 1105
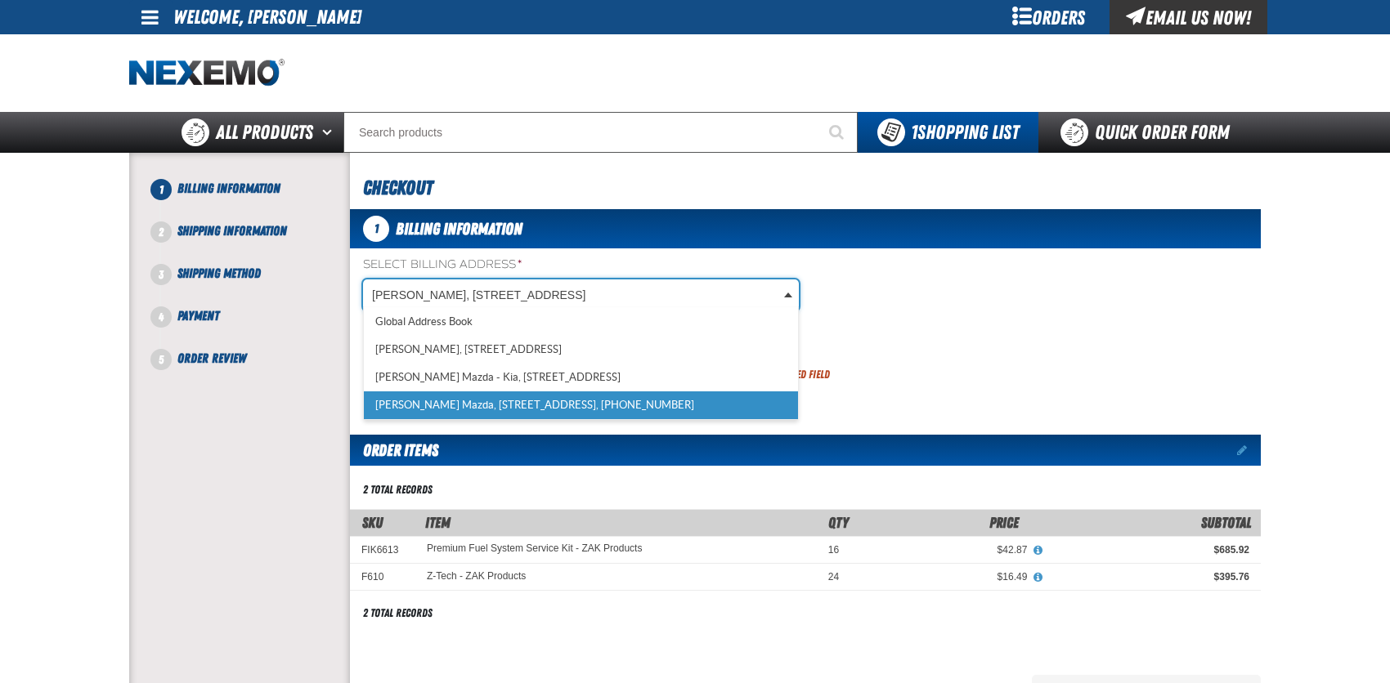
select select "a_318"
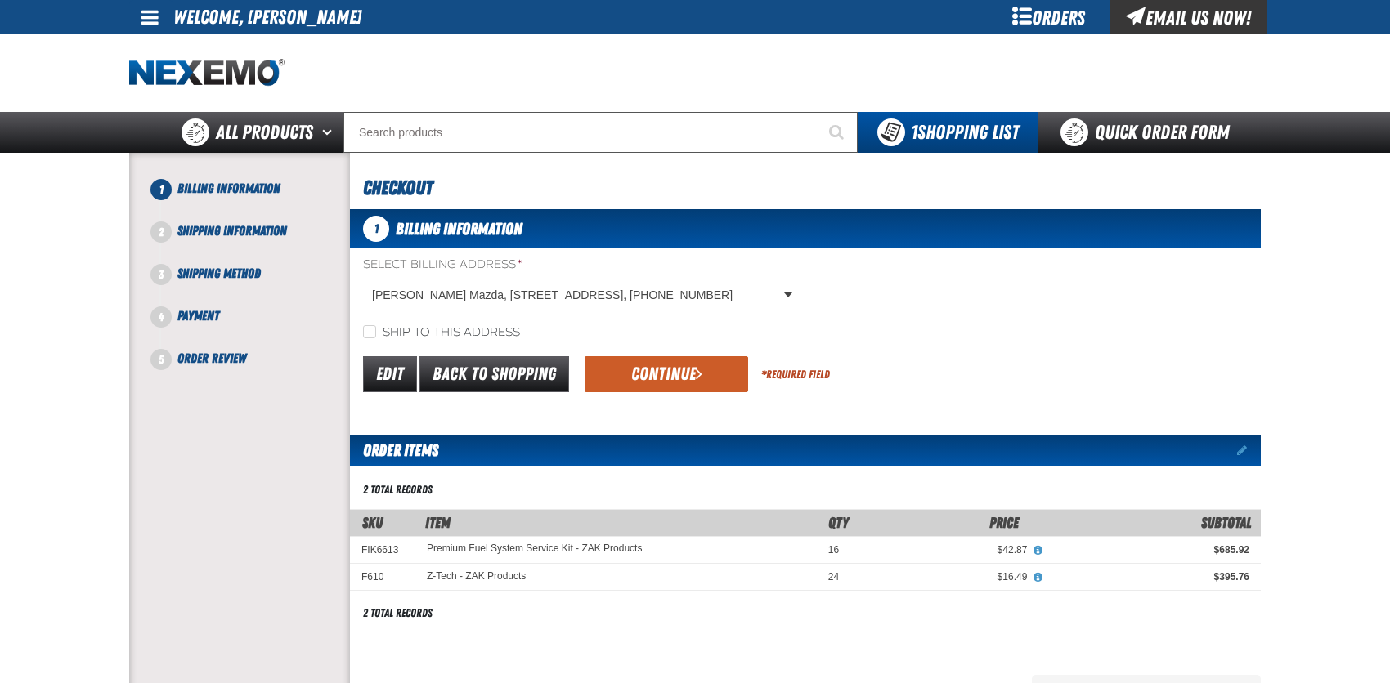
click at [386, 330] on label "Ship to this address" at bounding box center [441, 333] width 157 height 16
click at [376, 330] on input "Ship to this address" at bounding box center [369, 331] width 13 height 13
checkbox input "true"
click at [637, 374] on button "Continue" at bounding box center [665, 374] width 163 height 36
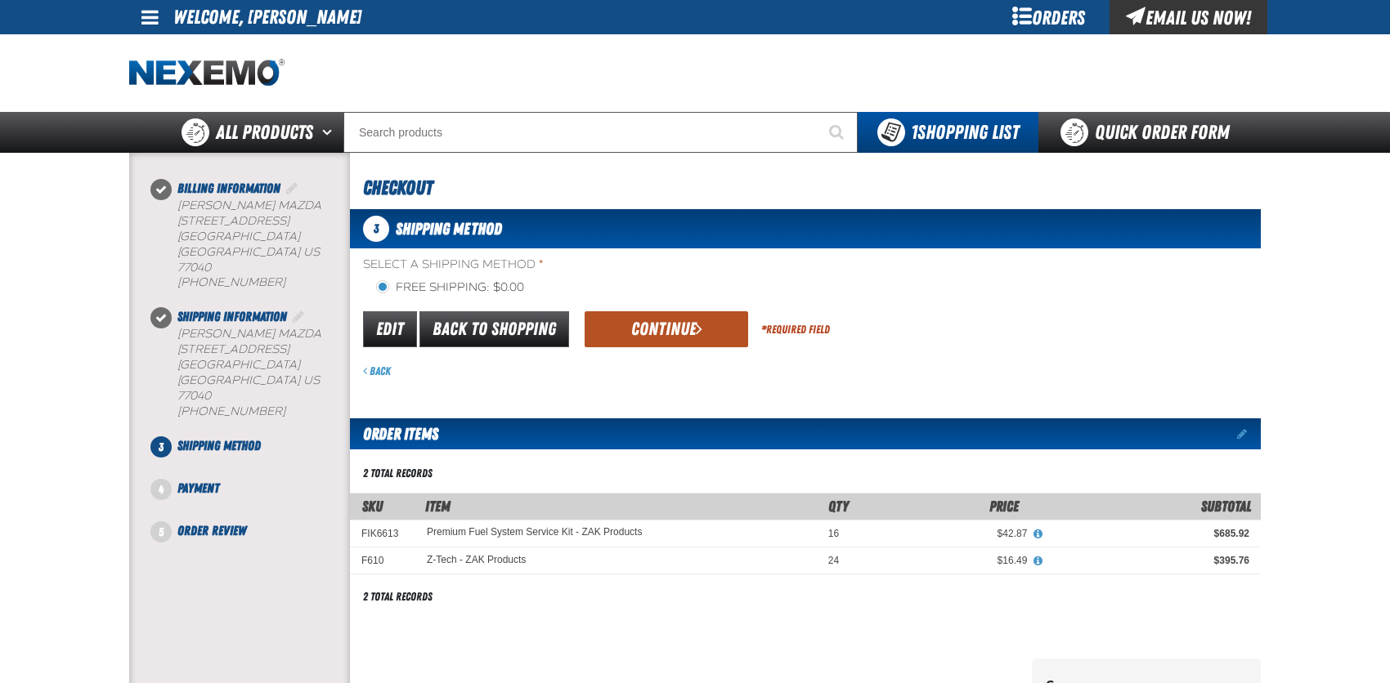
click at [653, 330] on button "Continue" at bounding box center [665, 329] width 163 height 36
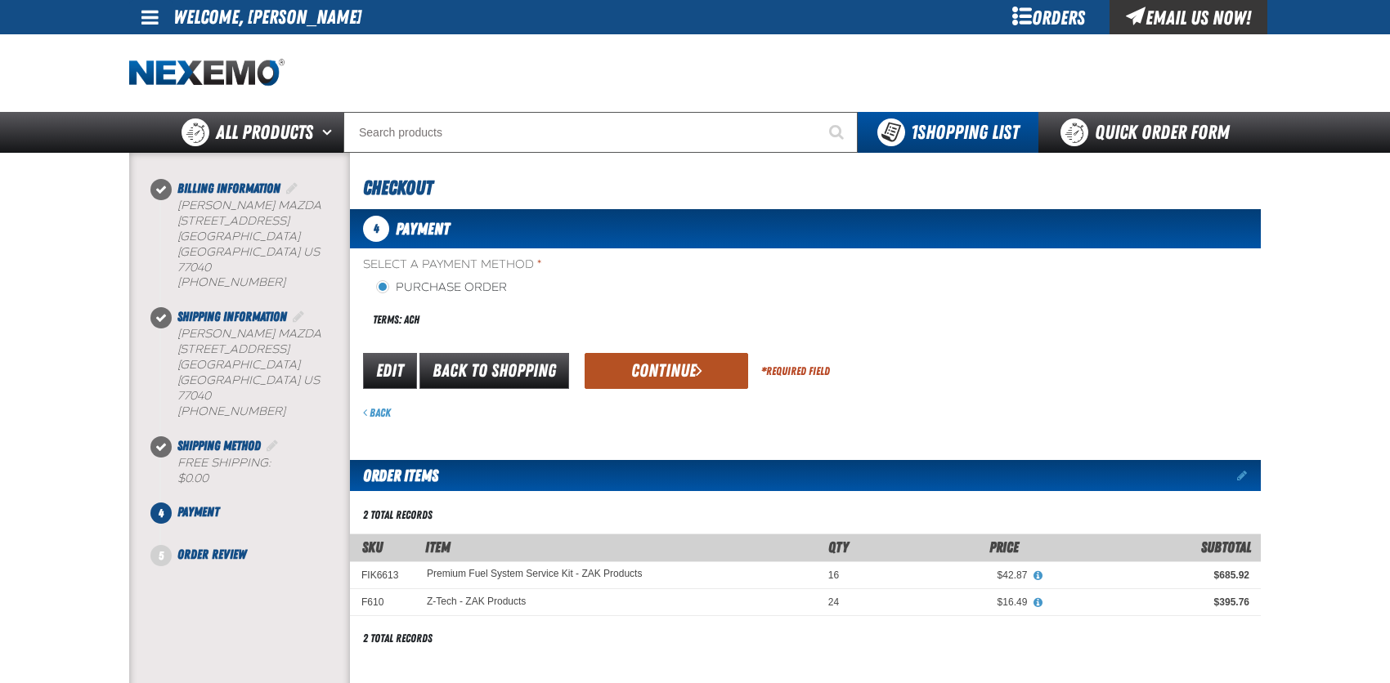
click at [631, 365] on button "Continue" at bounding box center [665, 371] width 163 height 36
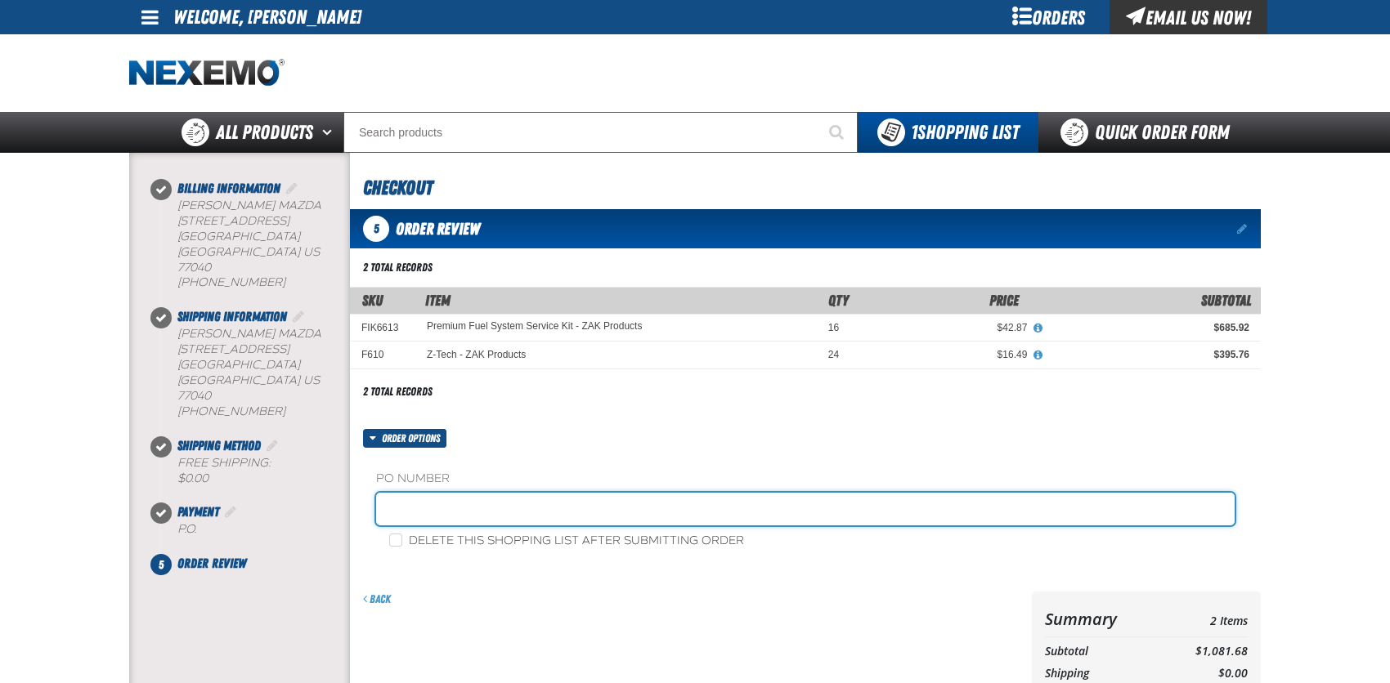
click at [431, 494] on input "text" at bounding box center [805, 509] width 858 height 33
type input "1OCTMAZDA"
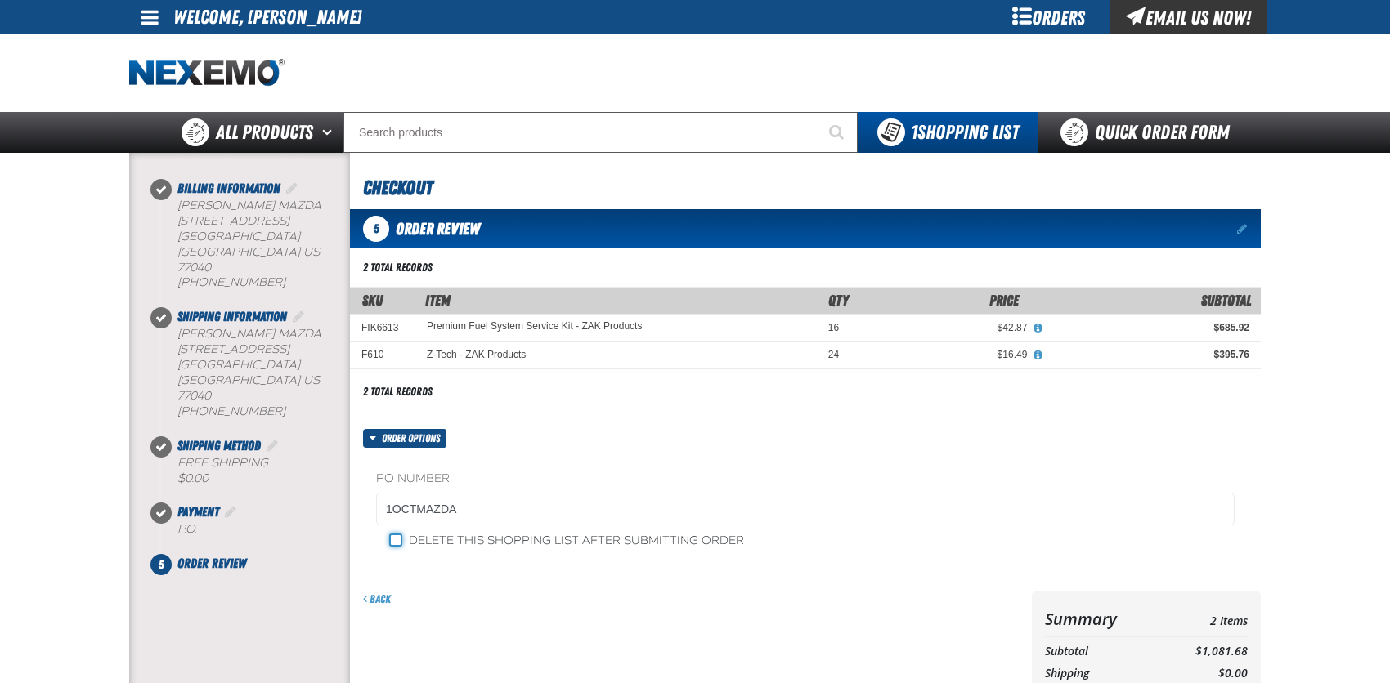
click at [392, 539] on input "Delete this shopping list after submitting order" at bounding box center [395, 540] width 13 height 13
checkbox input "true"
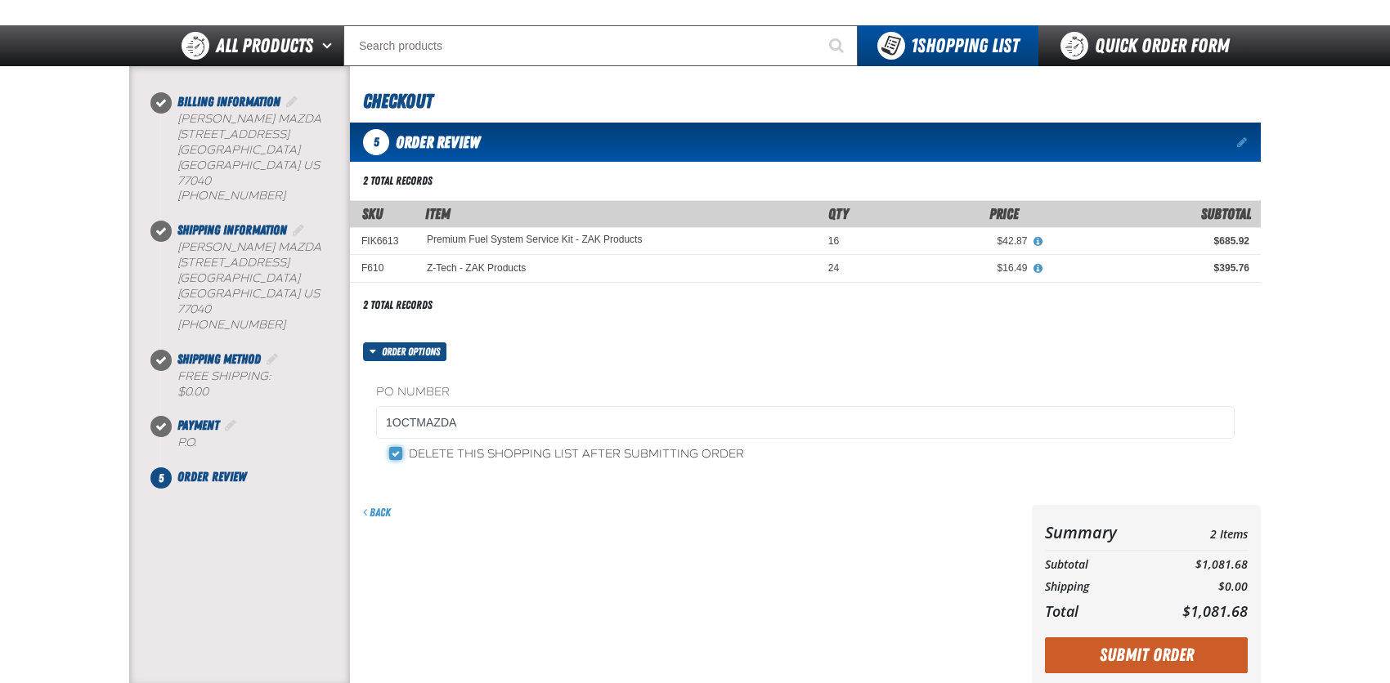
scroll to position [245, 0]
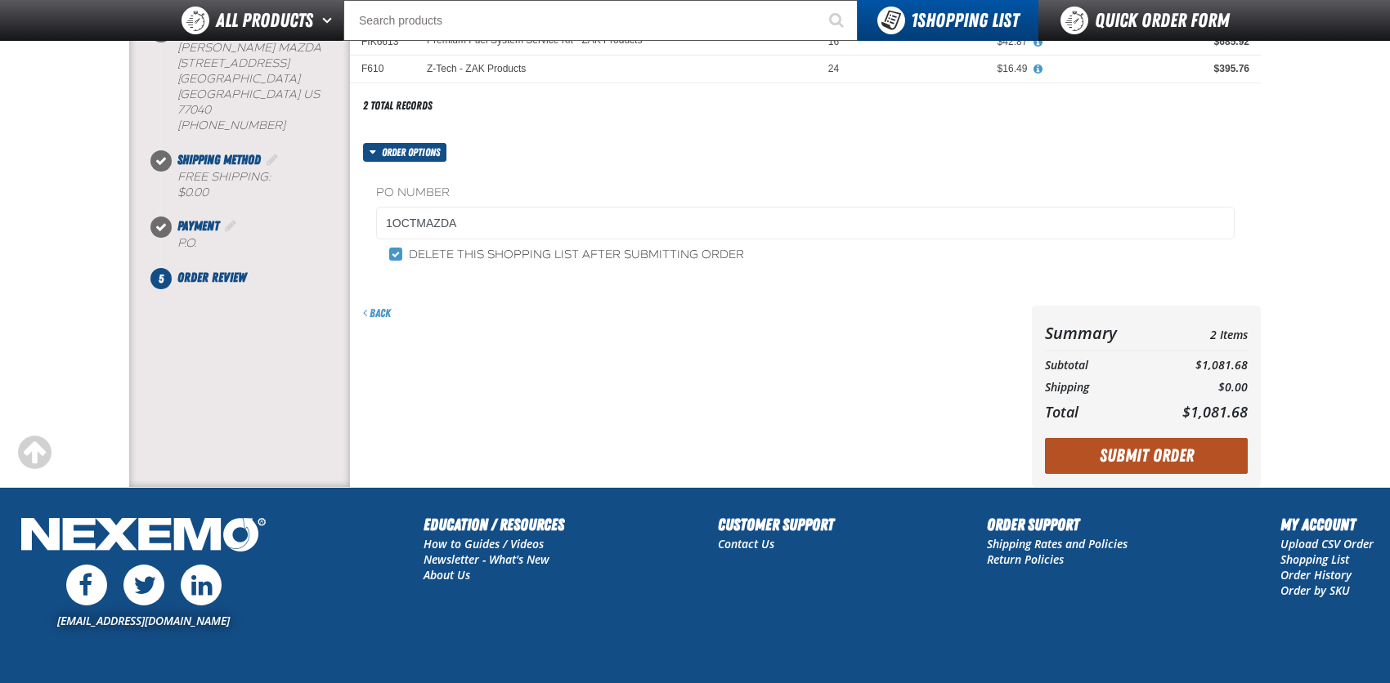
click at [1189, 460] on button "Submit Order" at bounding box center [1146, 456] width 203 height 36
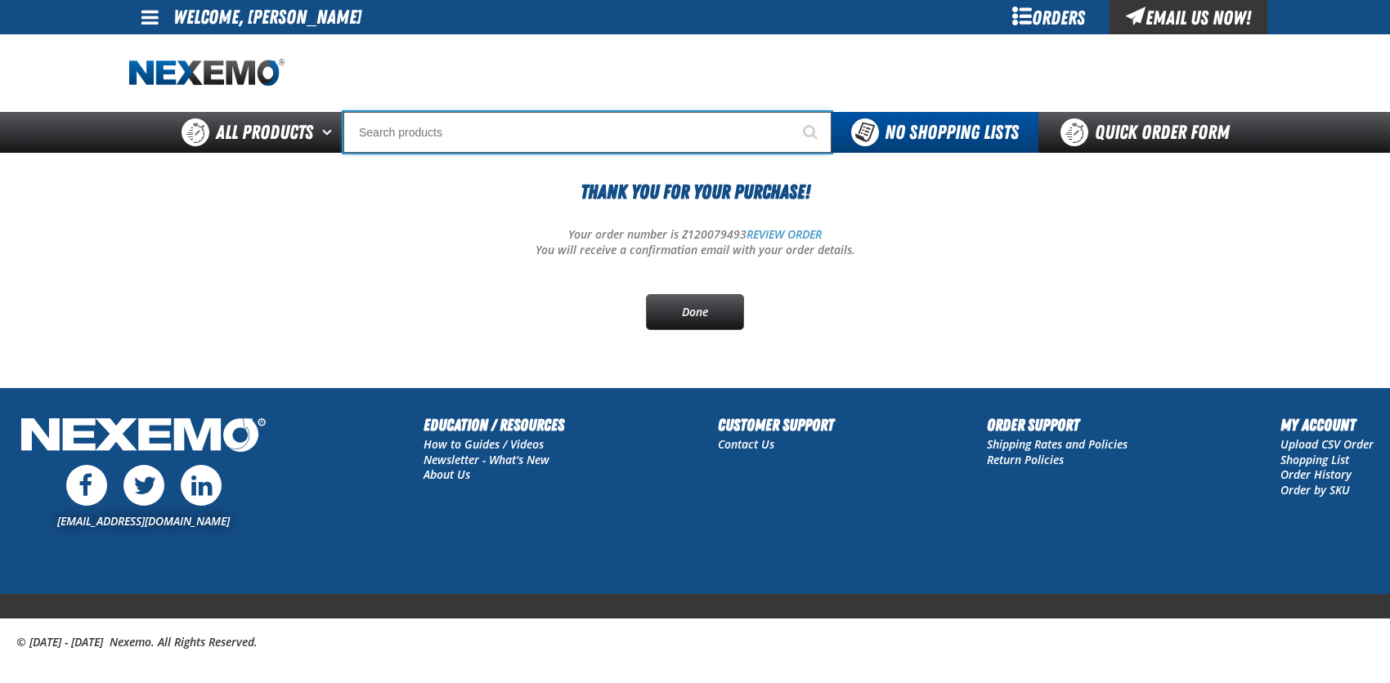
click at [369, 129] on input "Search" at bounding box center [587, 132] width 488 height 41
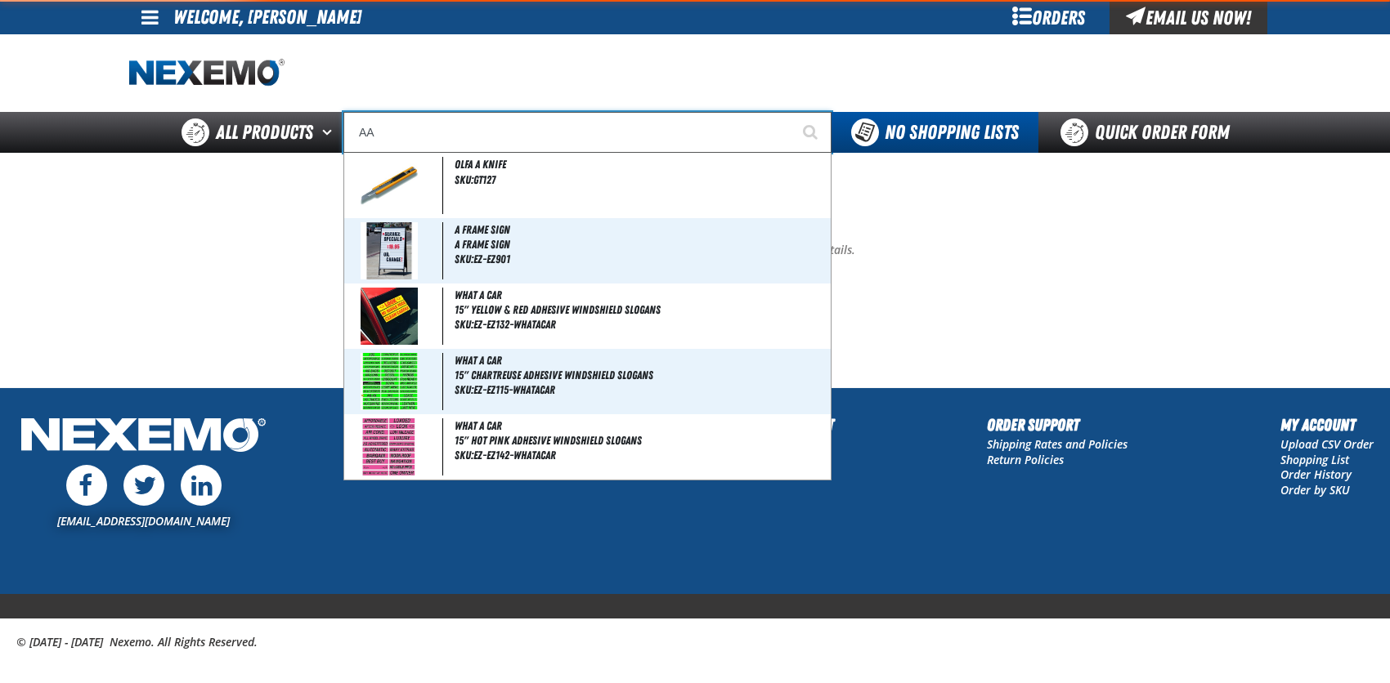
type input "AA"
click at [790, 112] on button "Start Searching" at bounding box center [810, 132] width 41 height 41
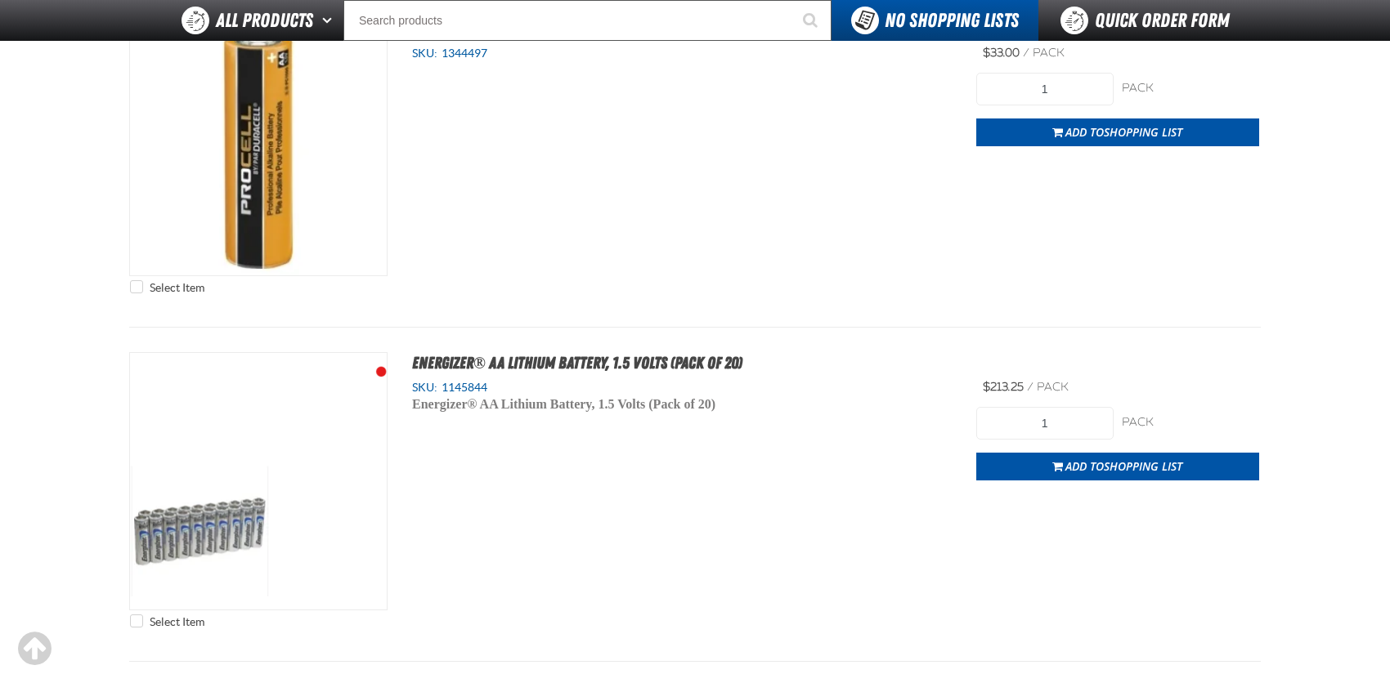
scroll to position [82, 0]
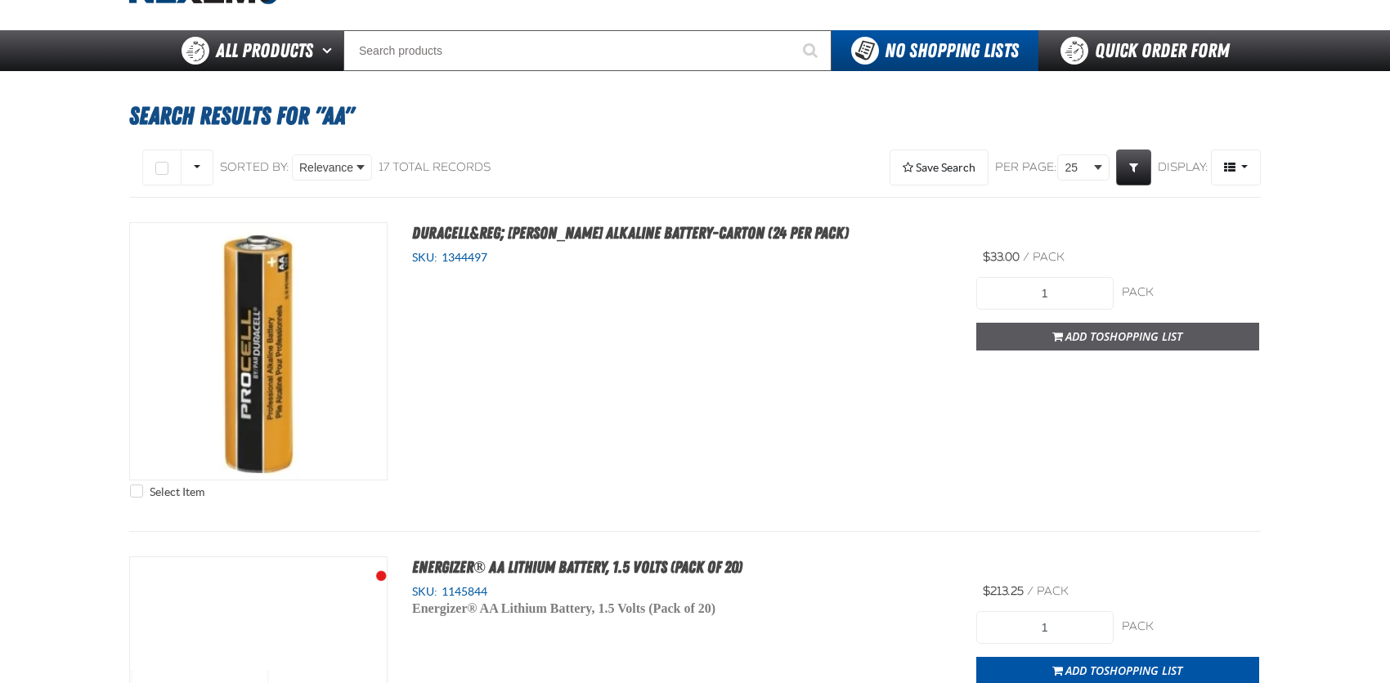
click at [1120, 331] on span "Shopping List" at bounding box center [1143, 337] width 78 height 16
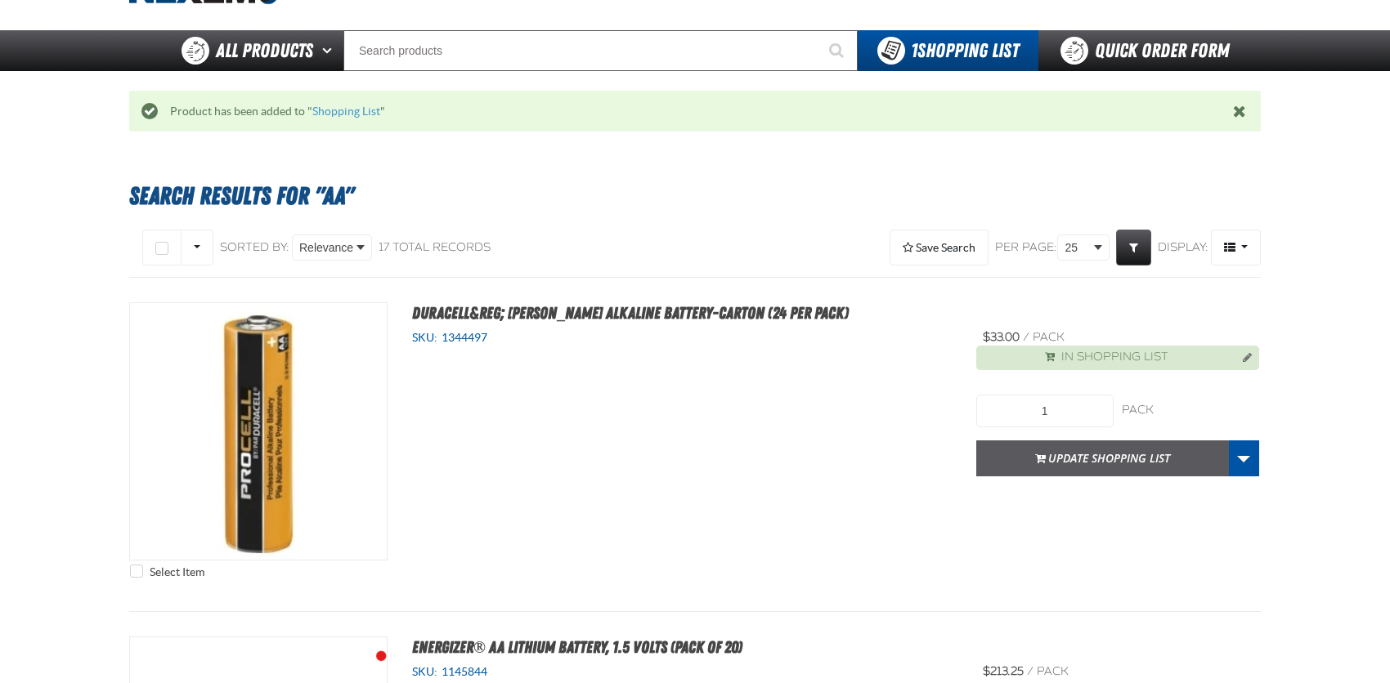
click at [1069, 456] on button "Update Shopping List" at bounding box center [1102, 459] width 253 height 36
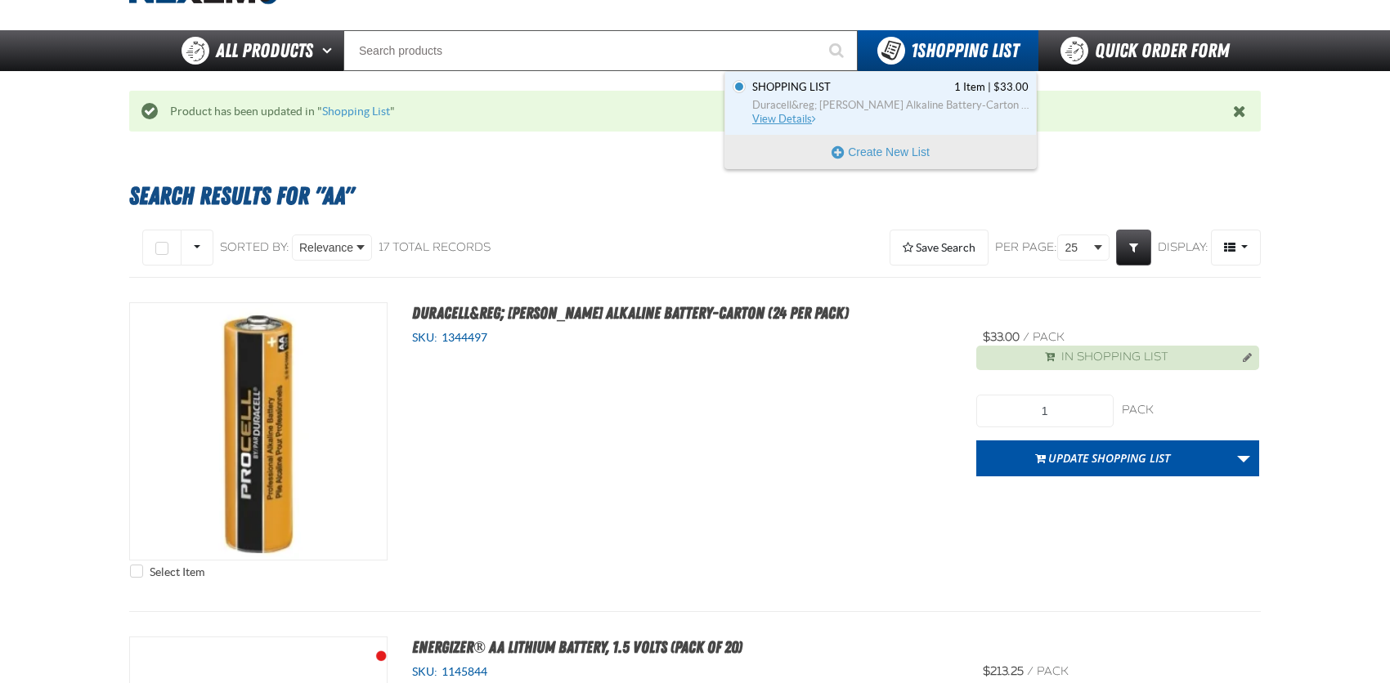
click at [765, 114] on span "View Details" at bounding box center [785, 119] width 66 height 12
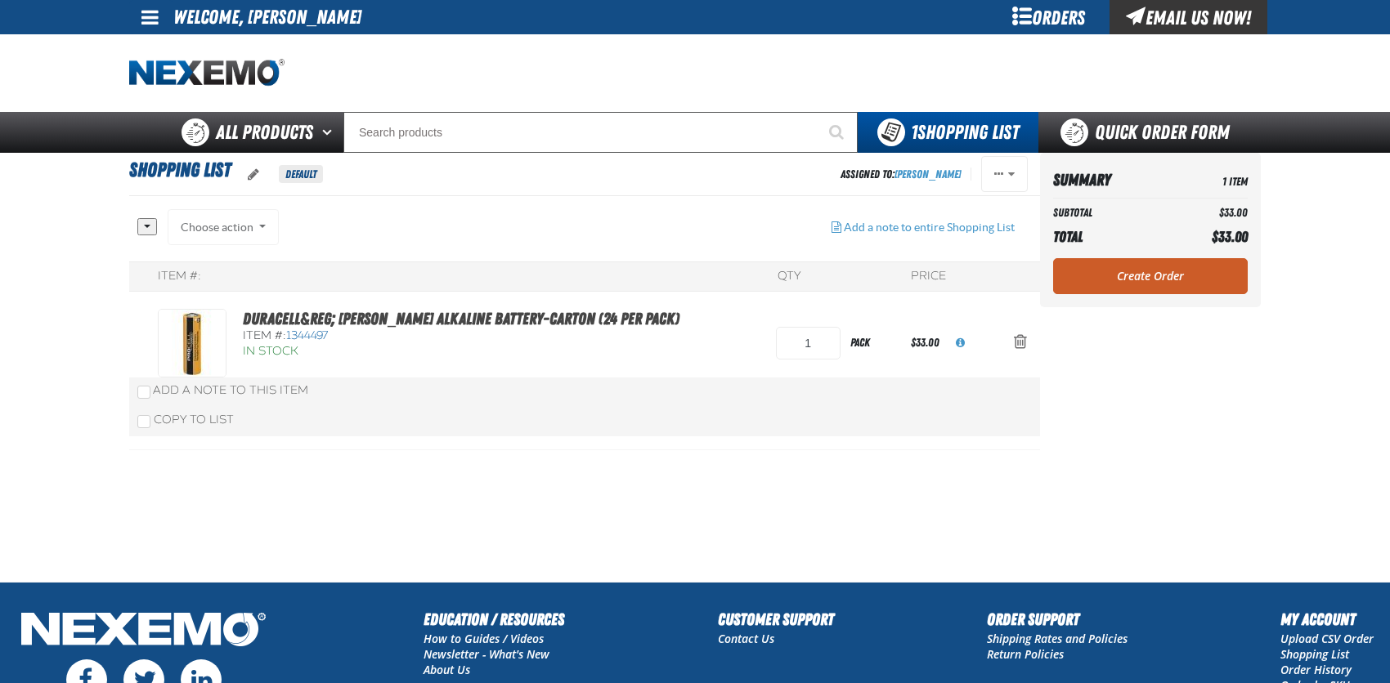
click at [231, 227] on div "Choose action Add to Shopping List1 Add to Shopping Cart Add to Shopping Cart A…" at bounding box center [223, 227] width 111 height 36
click at [244, 222] on div "Choose action Add to Shopping List1 Add to Shopping Cart Add to Shopping Cart A…" at bounding box center [223, 227] width 111 height 36
click at [255, 221] on div "Choose action Add to Shopping List1 Add to Shopping Cart Add to Shopping Cart A…" at bounding box center [223, 227] width 111 height 36
click at [1146, 264] on link "Create Order" at bounding box center [1150, 276] width 195 height 36
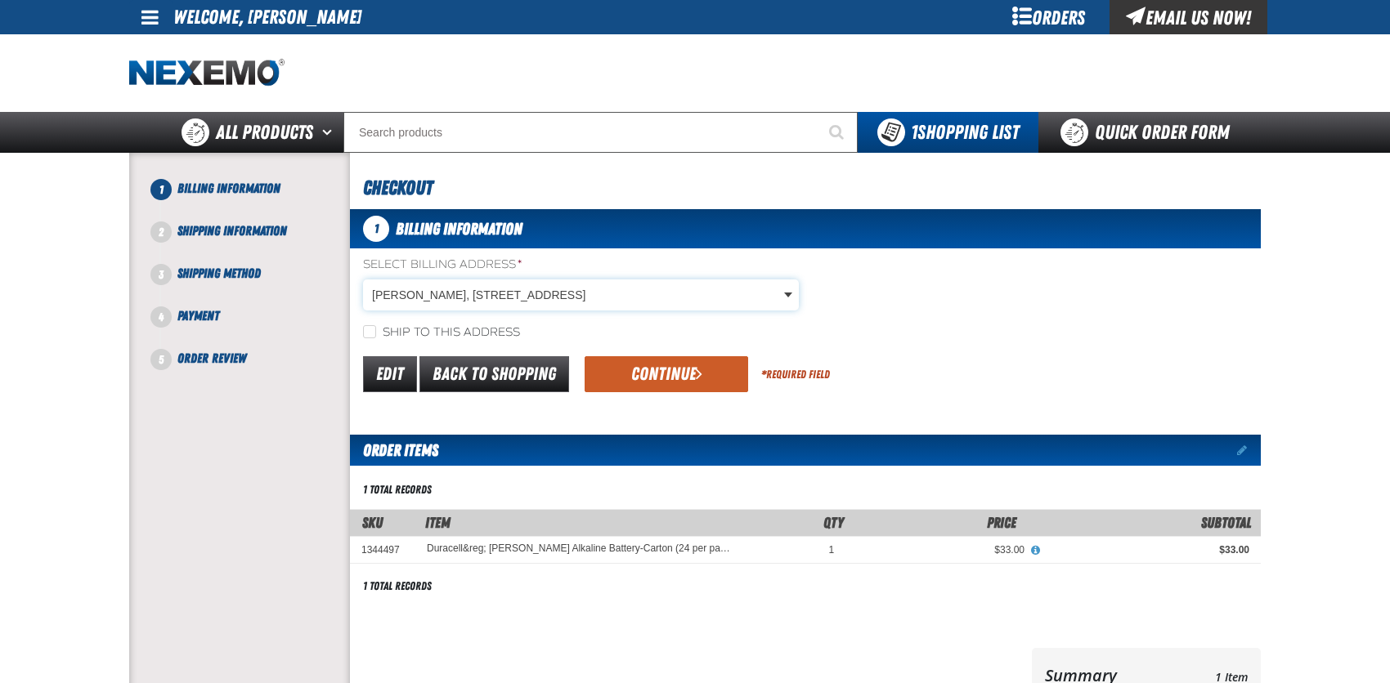
click at [412, 289] on body "Skip to Main Content Staging Site 5.1 Upgrade Site My Account My Account Suppor…" at bounding box center [695, 539] width 1390 height 1078
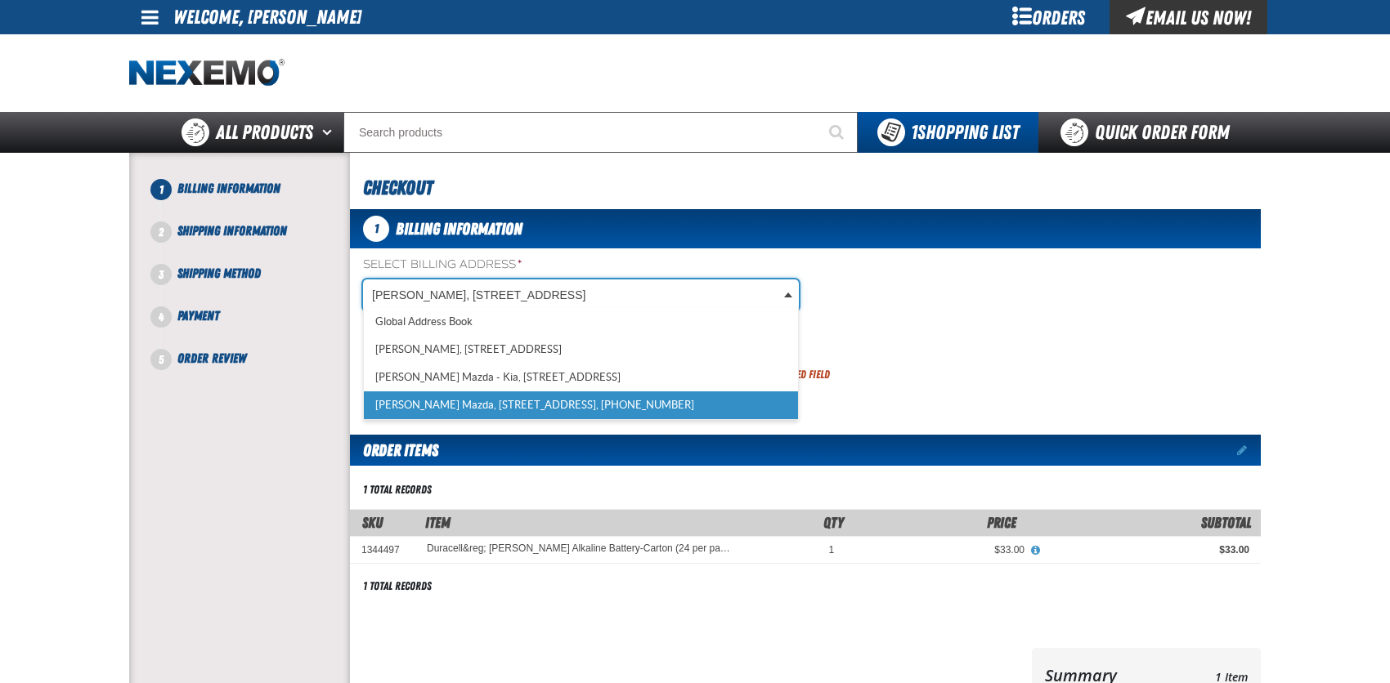
scroll to position [0, 7]
select select "a_318"
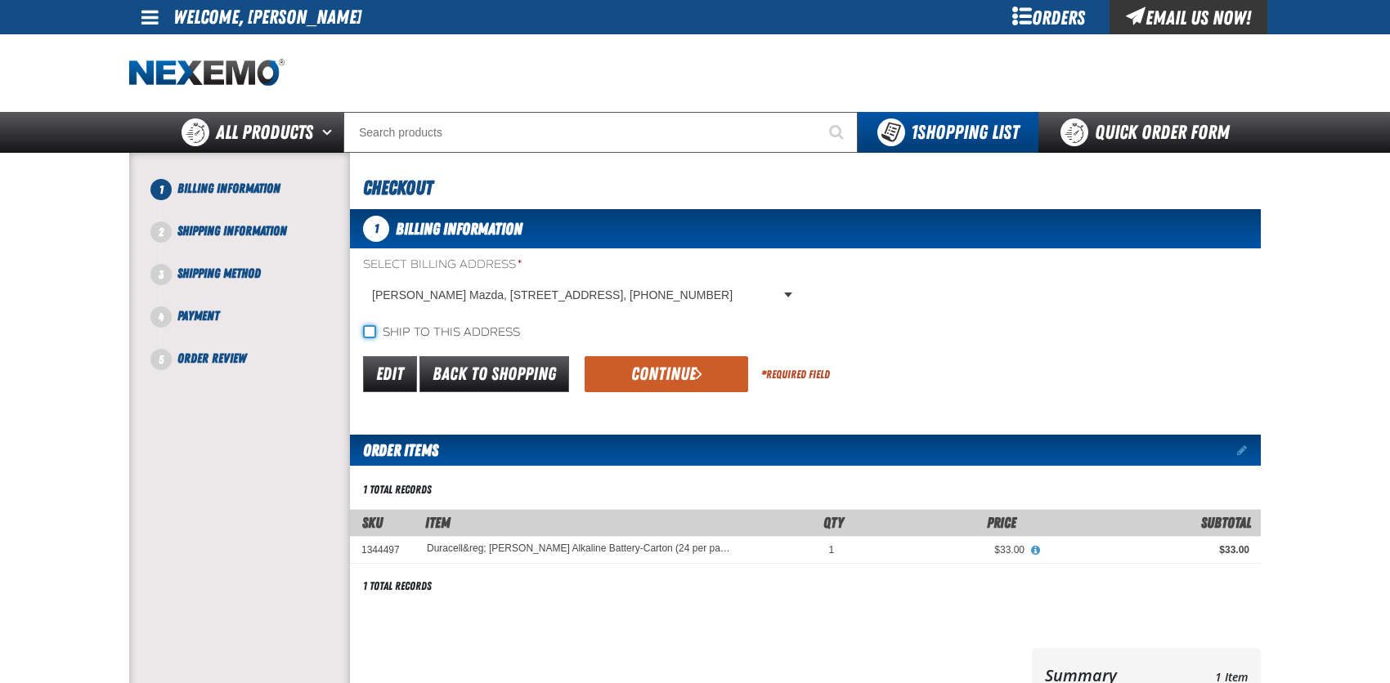
click at [371, 332] on input "Ship to this address" at bounding box center [369, 331] width 13 height 13
checkbox input "true"
click at [625, 375] on button "Continue" at bounding box center [665, 374] width 163 height 36
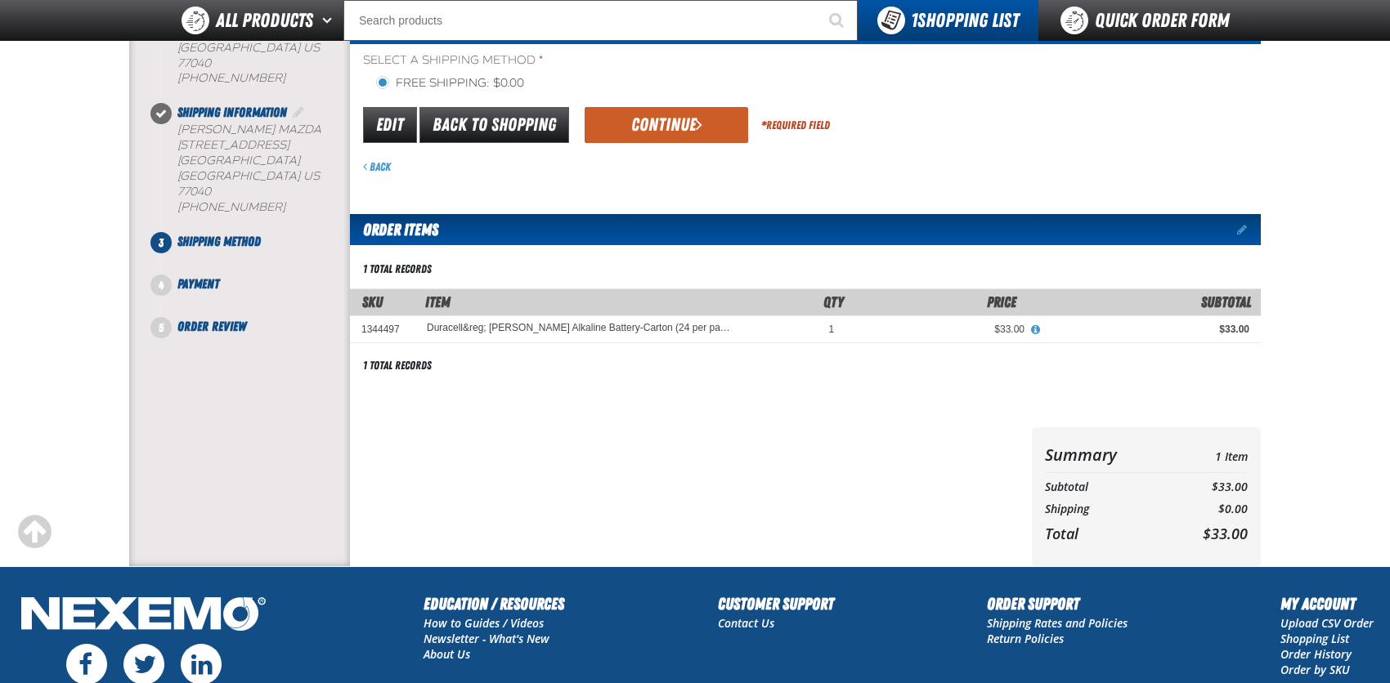
scroll to position [82, 0]
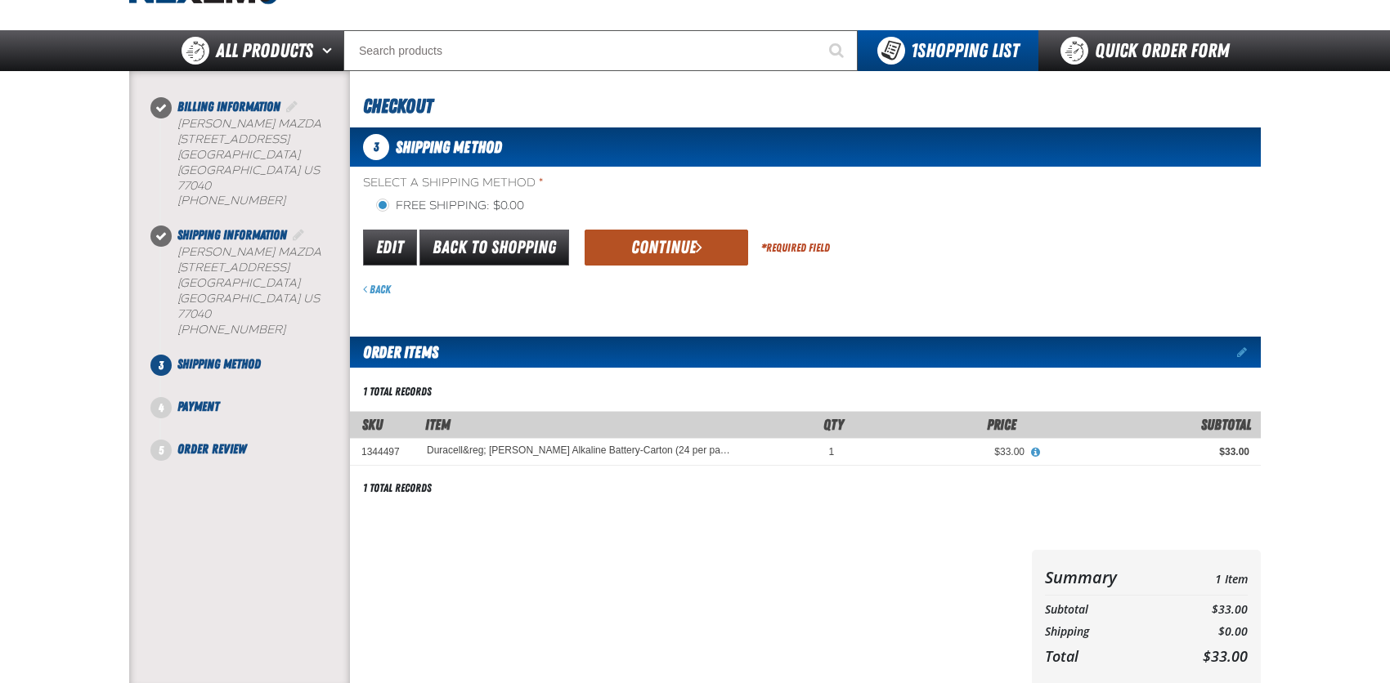
click at [656, 242] on button "Continue" at bounding box center [665, 248] width 163 height 36
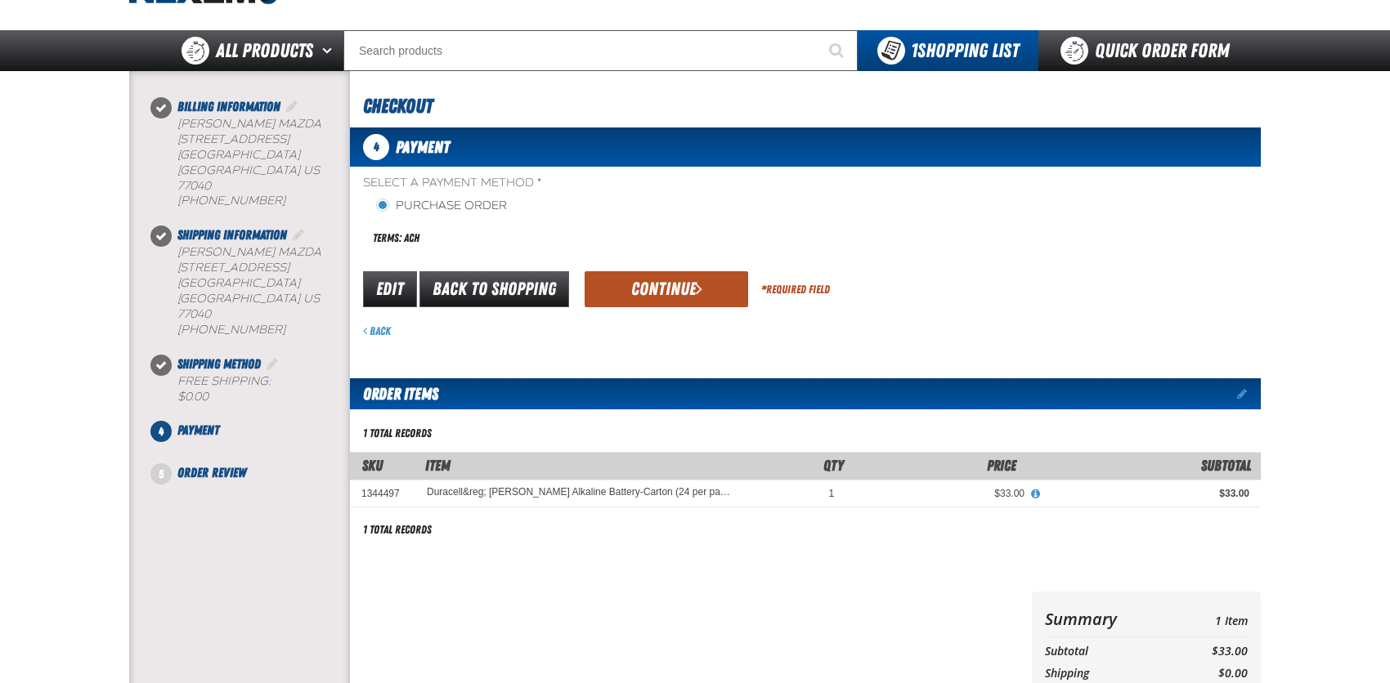
click at [670, 290] on button "Continue" at bounding box center [665, 289] width 163 height 36
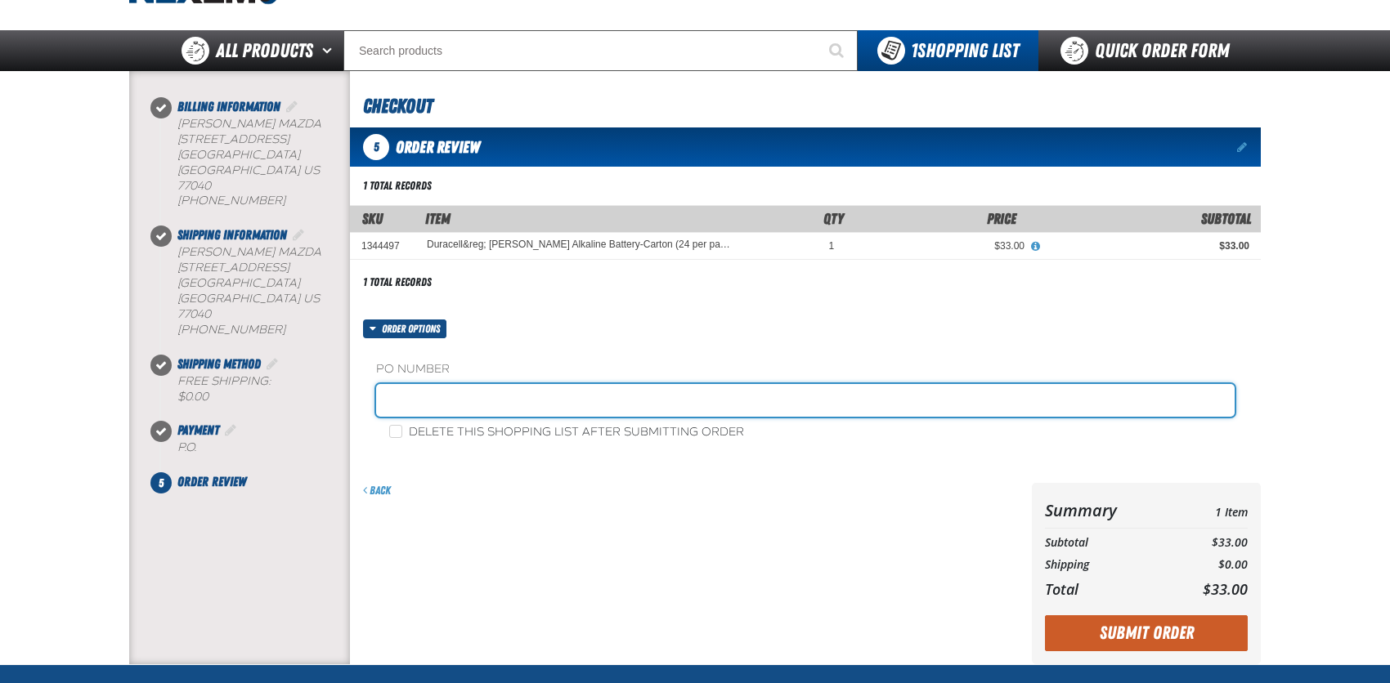
click at [444, 400] on input "text" at bounding box center [805, 400] width 858 height 33
type input "1OCT"
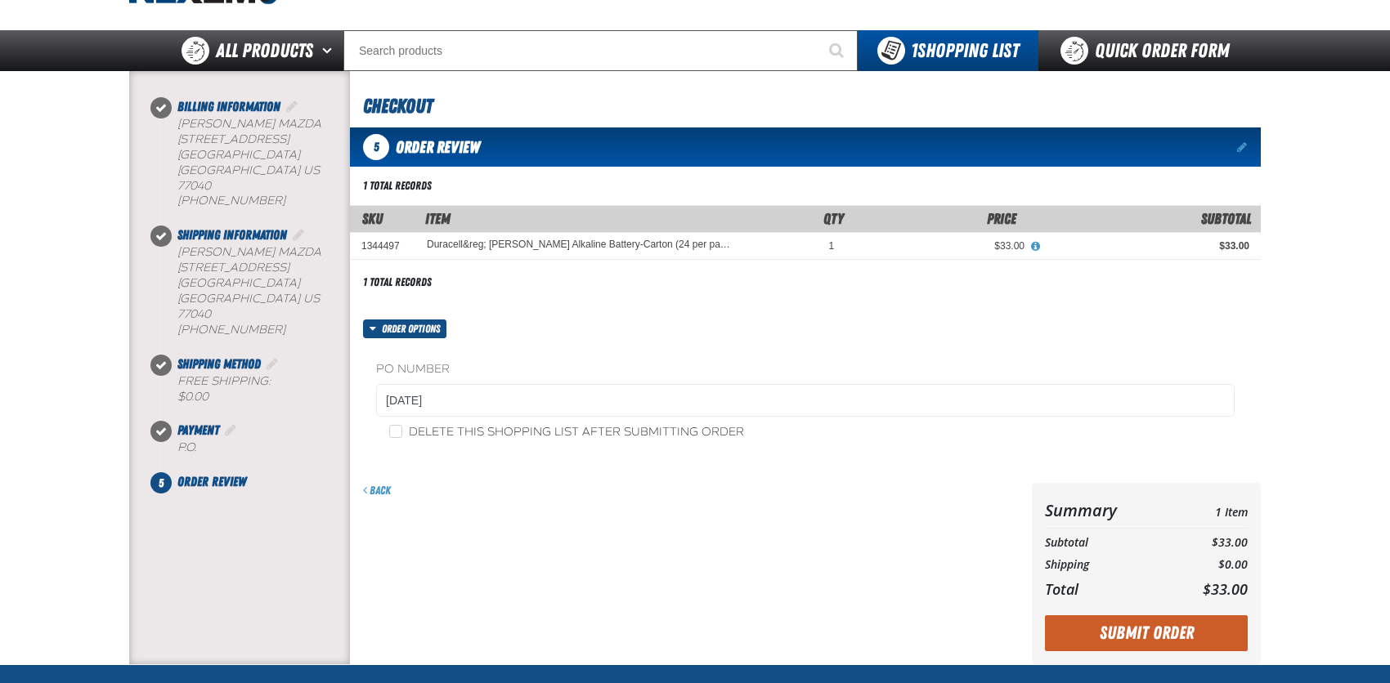
click at [404, 429] on label "Delete this shopping list after submitting order" at bounding box center [566, 433] width 355 height 16
click at [402, 429] on input "Delete this shopping list after submitting order" at bounding box center [395, 431] width 13 height 13
checkbox input "true"
click at [1134, 631] on button "Submit Order" at bounding box center [1146, 634] width 203 height 36
